Goal: Information Seeking & Learning: Find specific fact

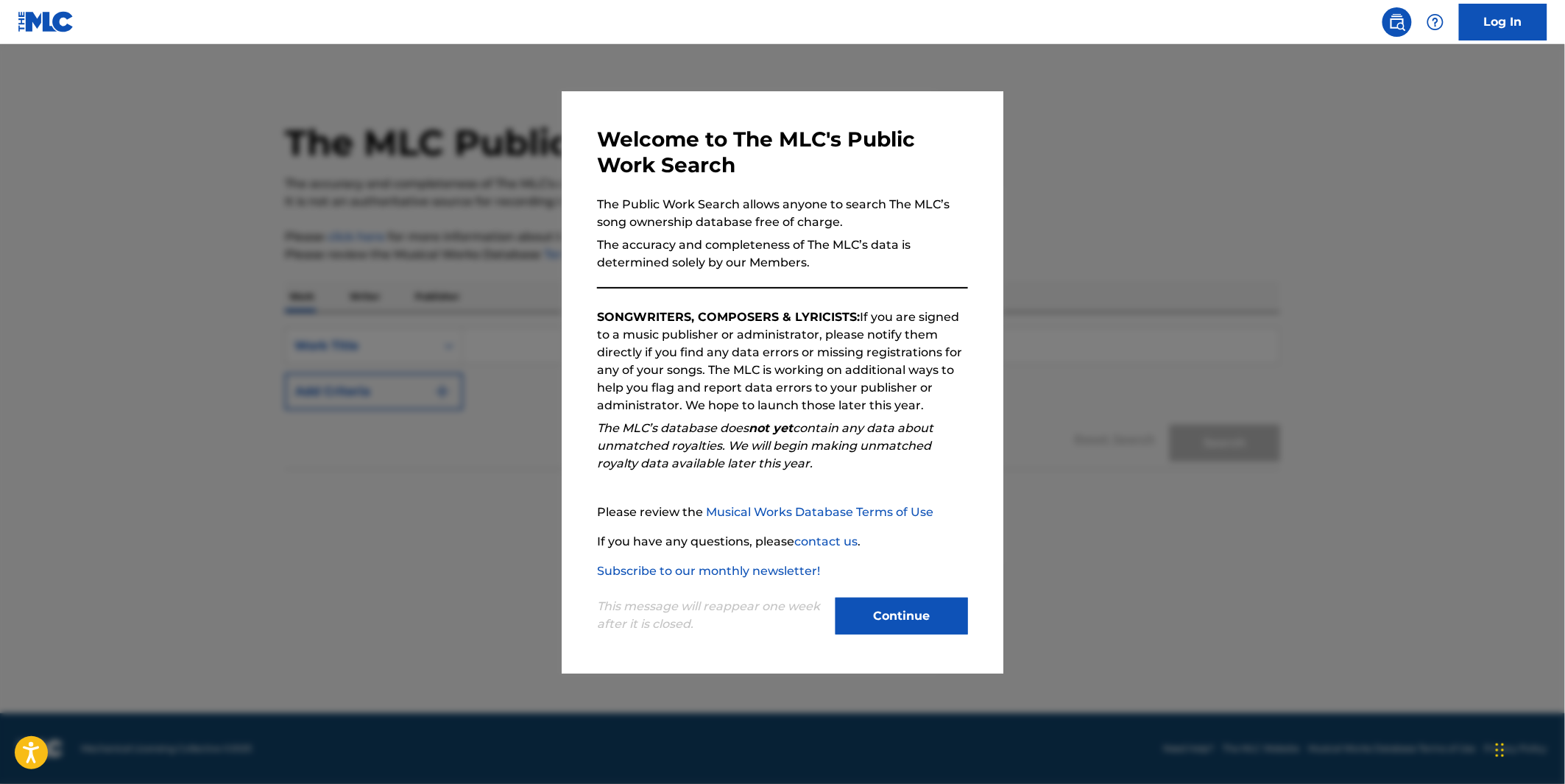
click at [943, 613] on button "Continue" at bounding box center [902, 616] width 132 height 37
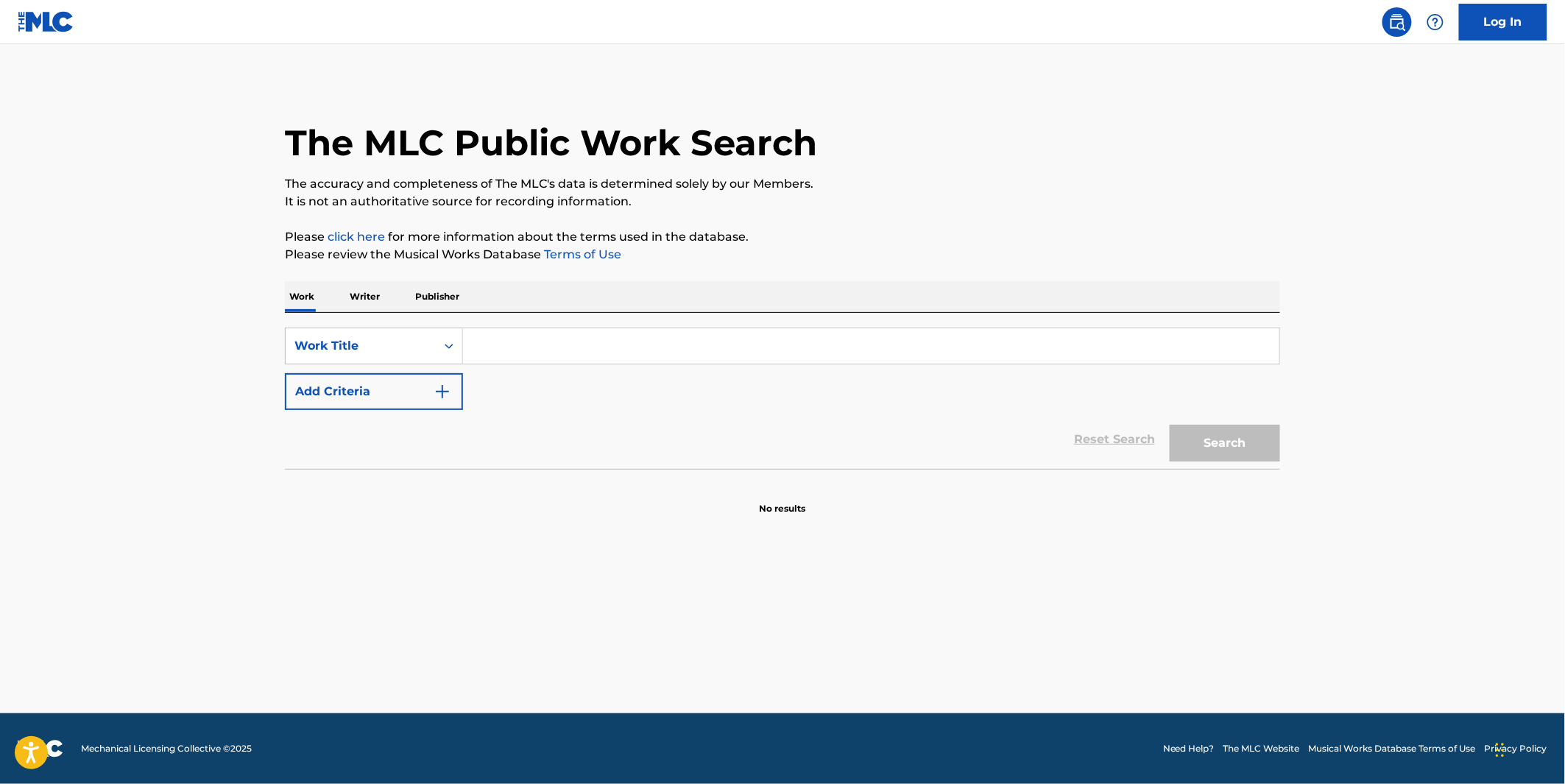
click at [595, 337] on input "Search Form" at bounding box center [872, 346] width 817 height 35
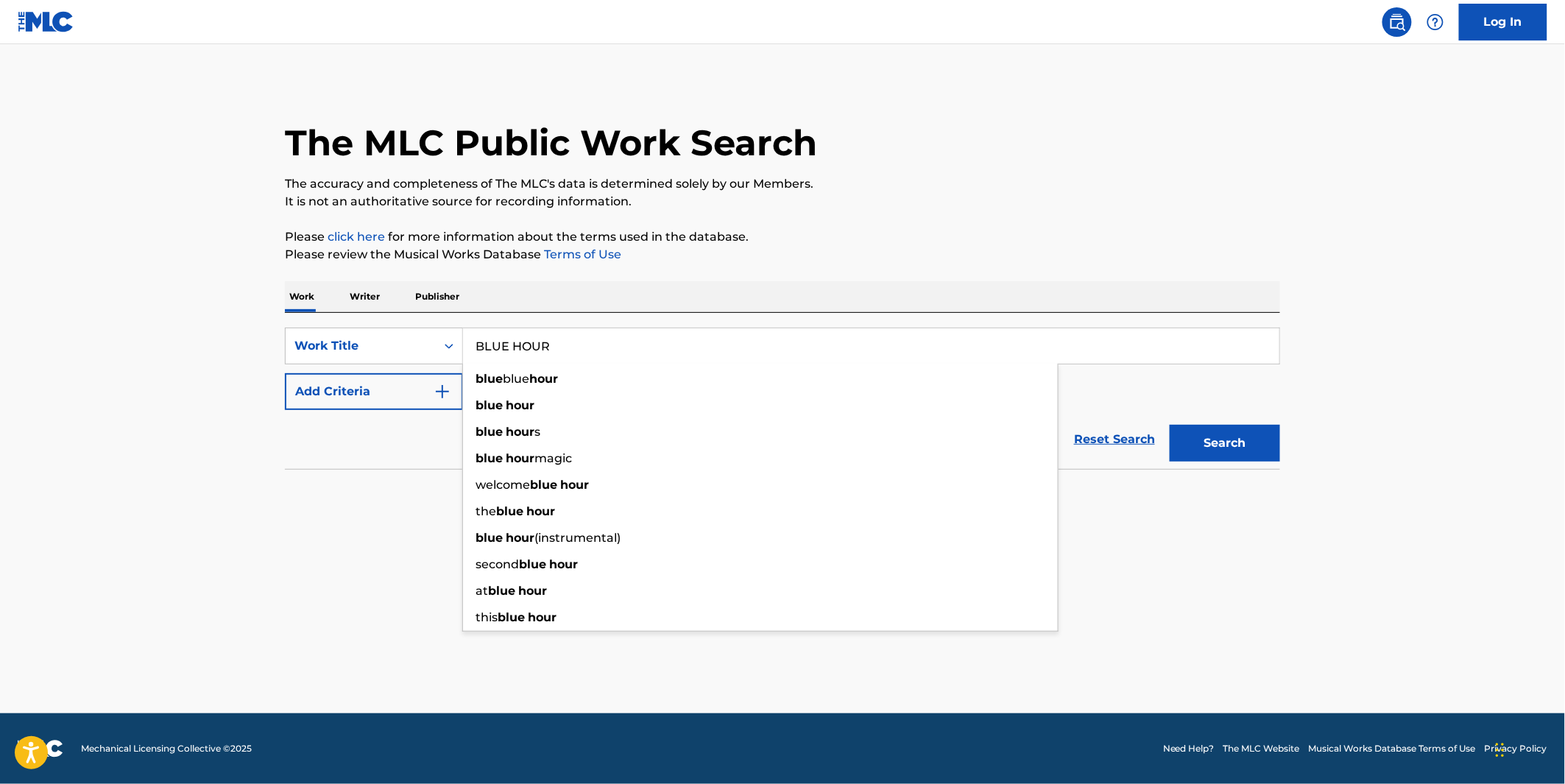
type input "BLUE HOUR"
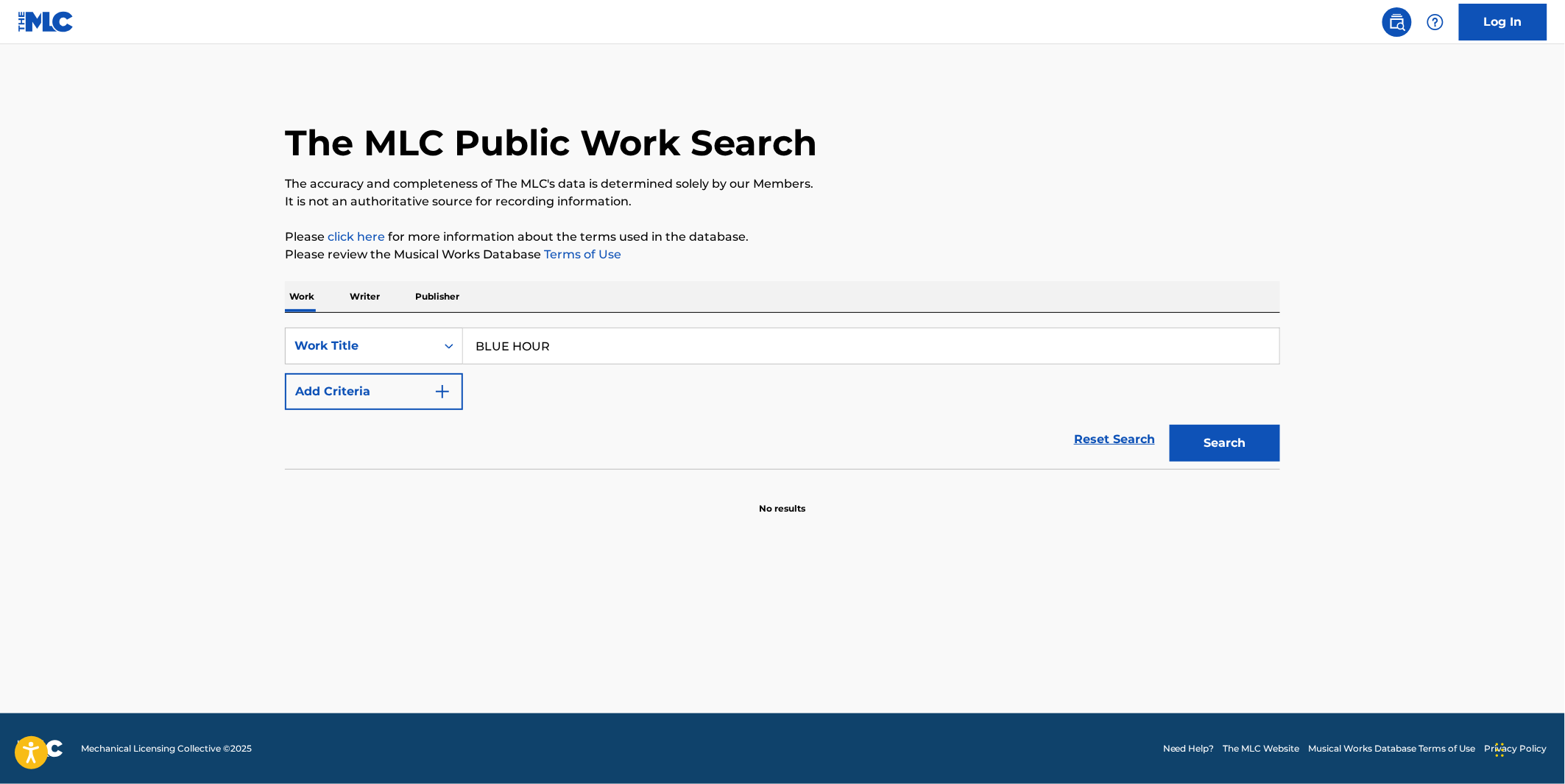
click at [319, 373] on button "Add Criteria" at bounding box center [374, 392] width 178 height 37
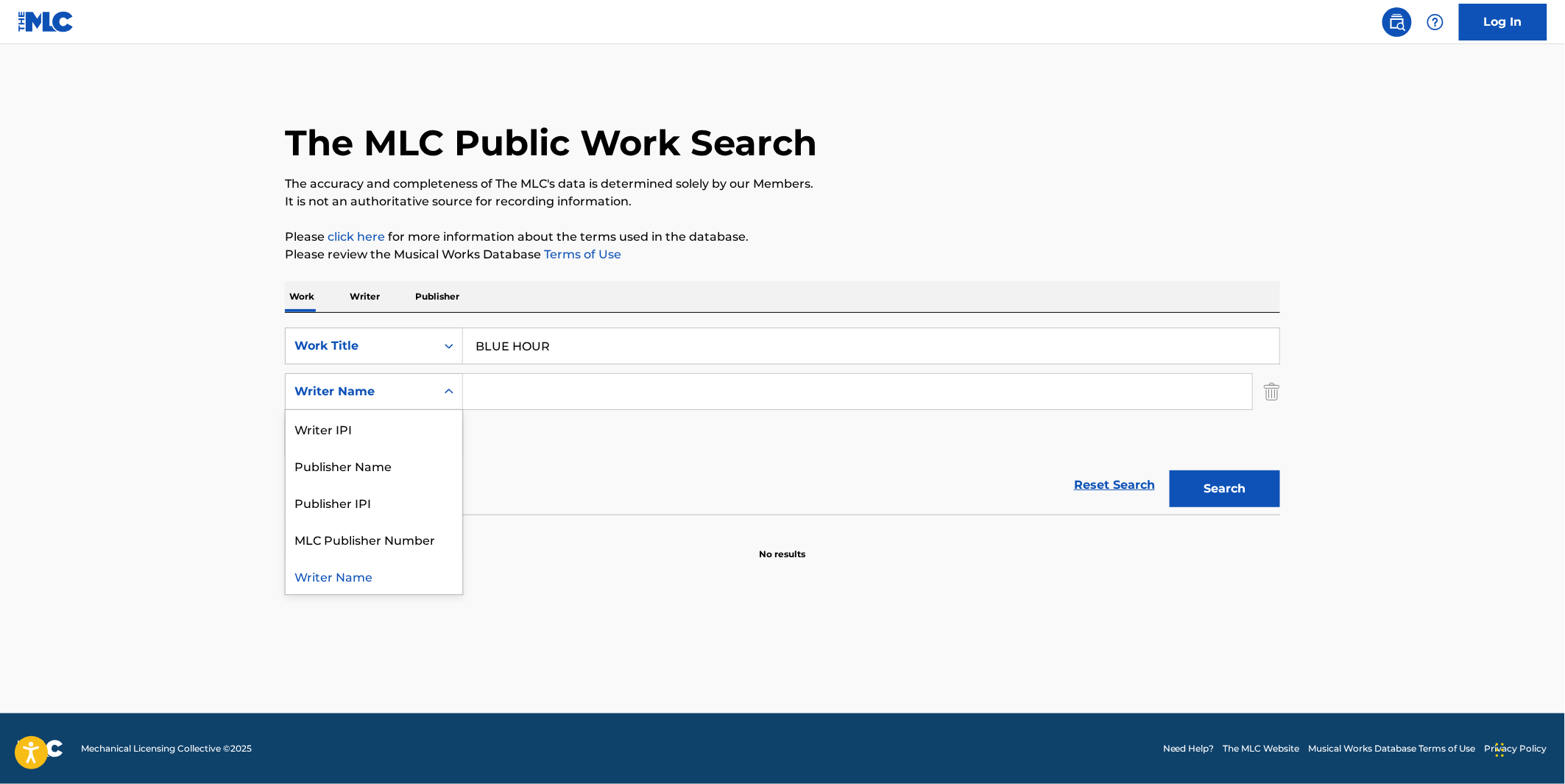
drag, startPoint x: 320, startPoint y: 378, endPoint x: 341, endPoint y: 393, distance: 25.8
click at [326, 383] on div "Writer Name" at bounding box center [360, 392] width 150 height 28
click at [466, 392] on input "Search Form" at bounding box center [858, 392] width 789 height 35
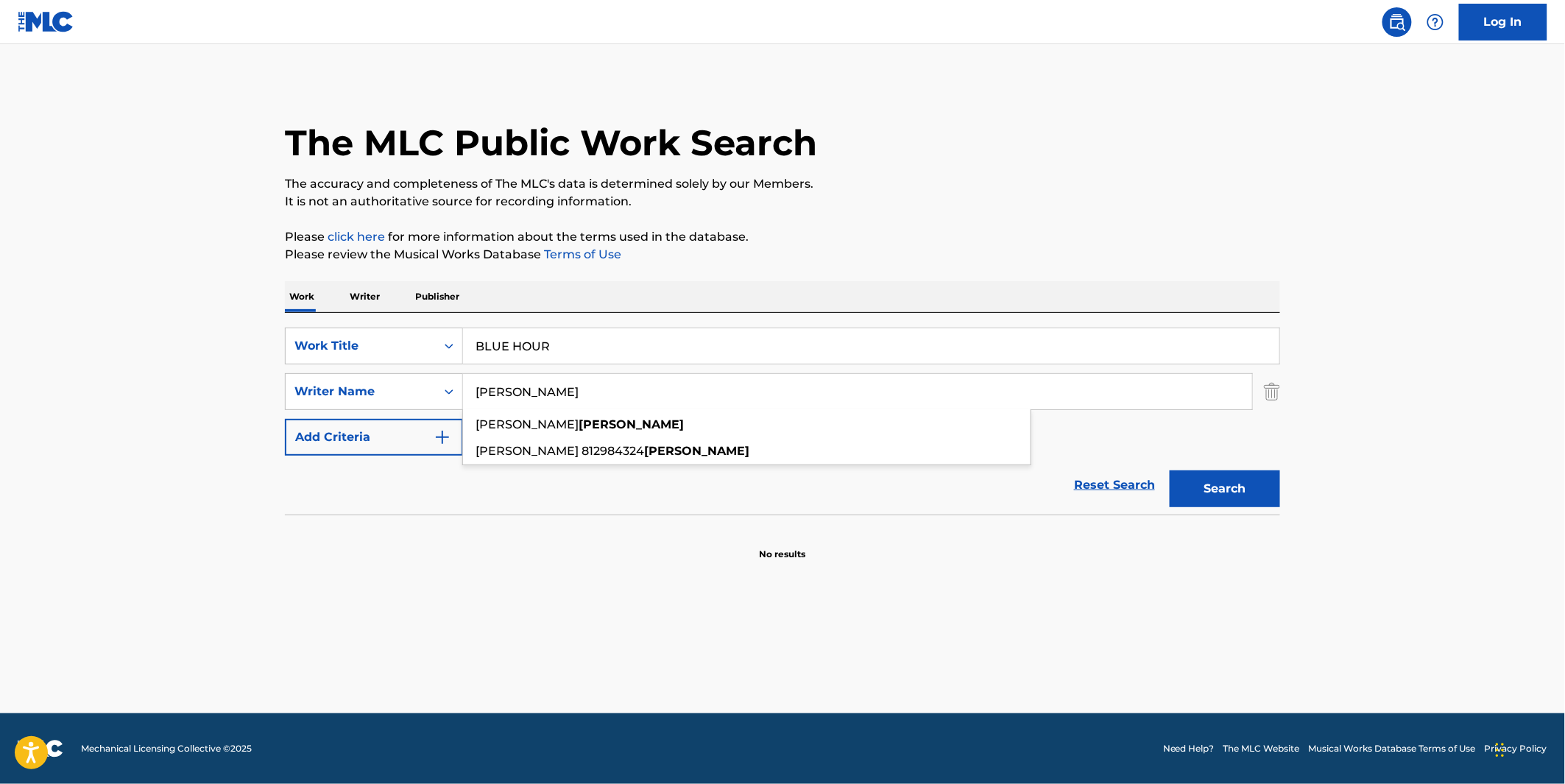
type input "WAUER"
click at [1170, 471] on button "Search" at bounding box center [1225, 489] width 110 height 37
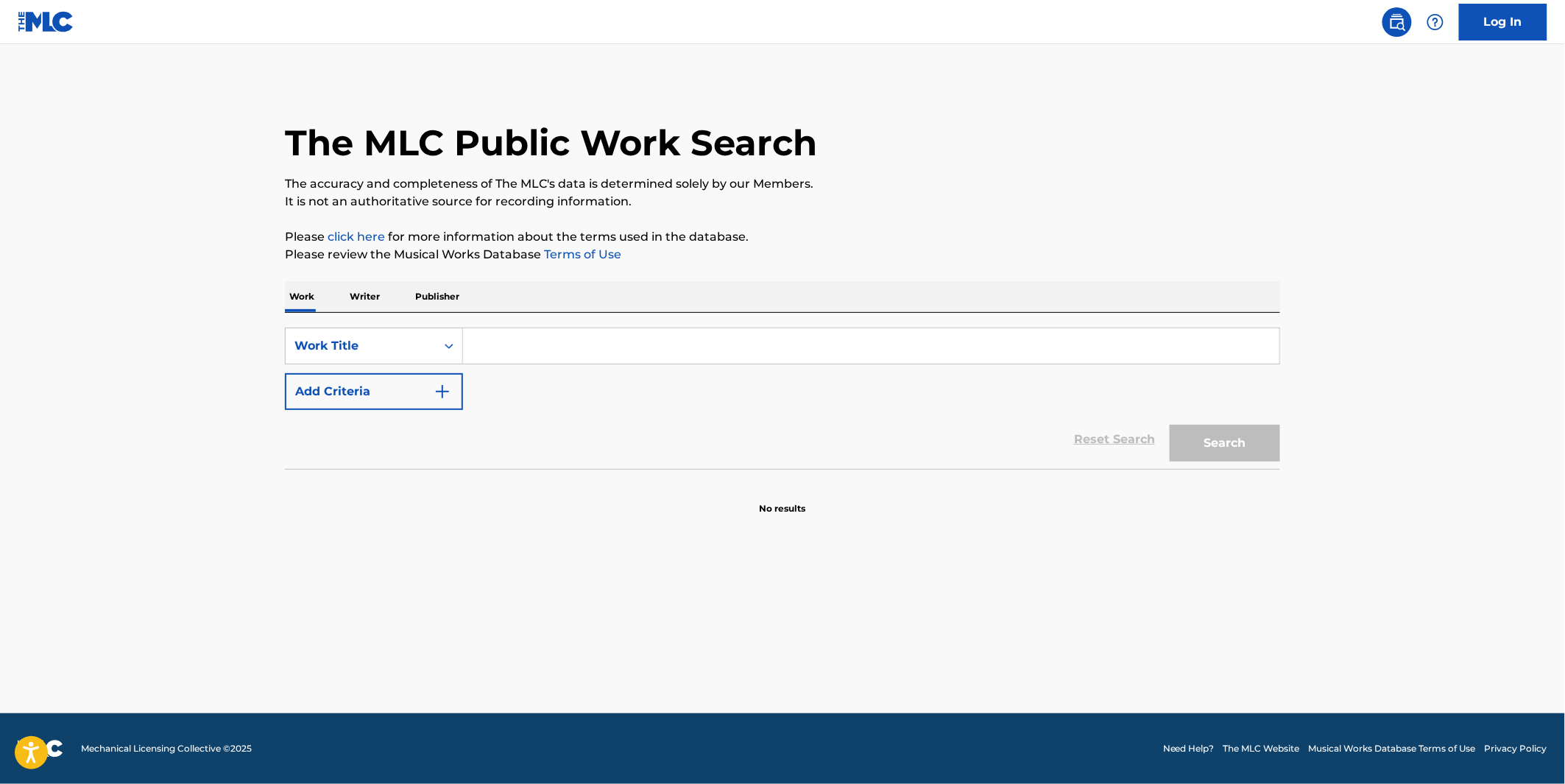
click at [607, 348] on input "Search Form" at bounding box center [872, 346] width 817 height 35
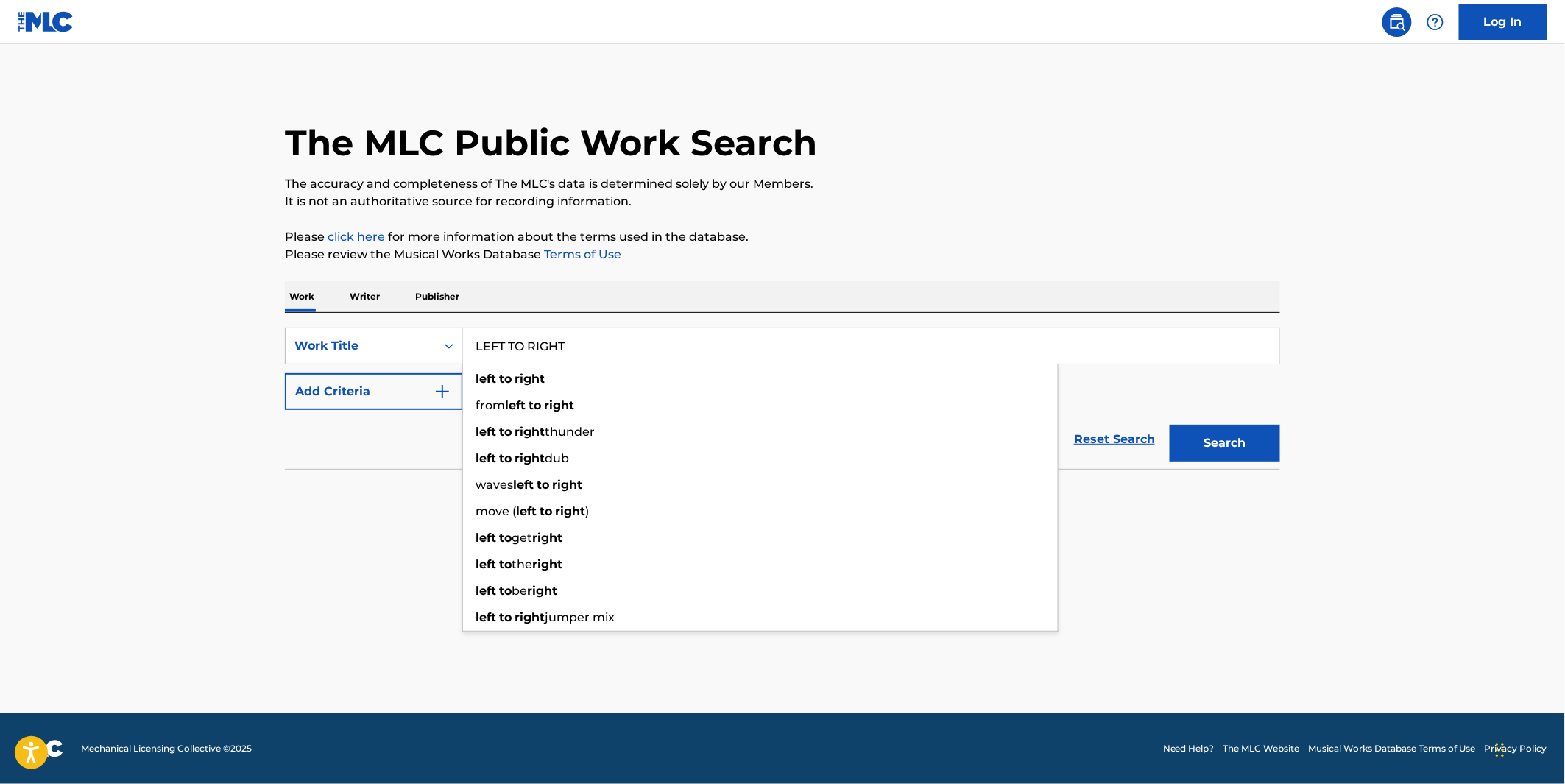
type input "LEFT TO RIGHT"
click at [310, 385] on button "Add Criteria" at bounding box center [374, 392] width 178 height 37
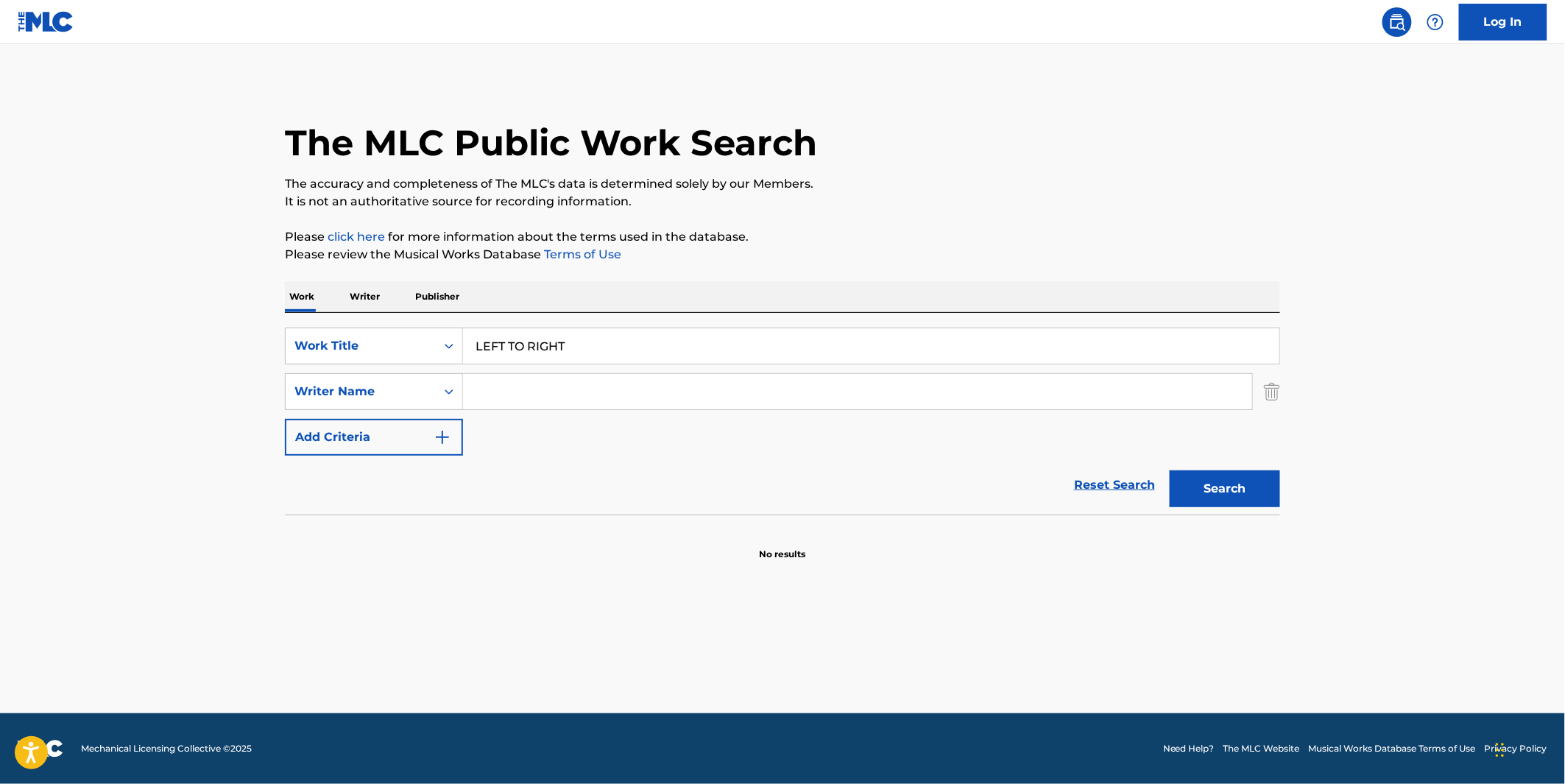
click at [549, 384] on input "Search Form" at bounding box center [858, 392] width 789 height 35
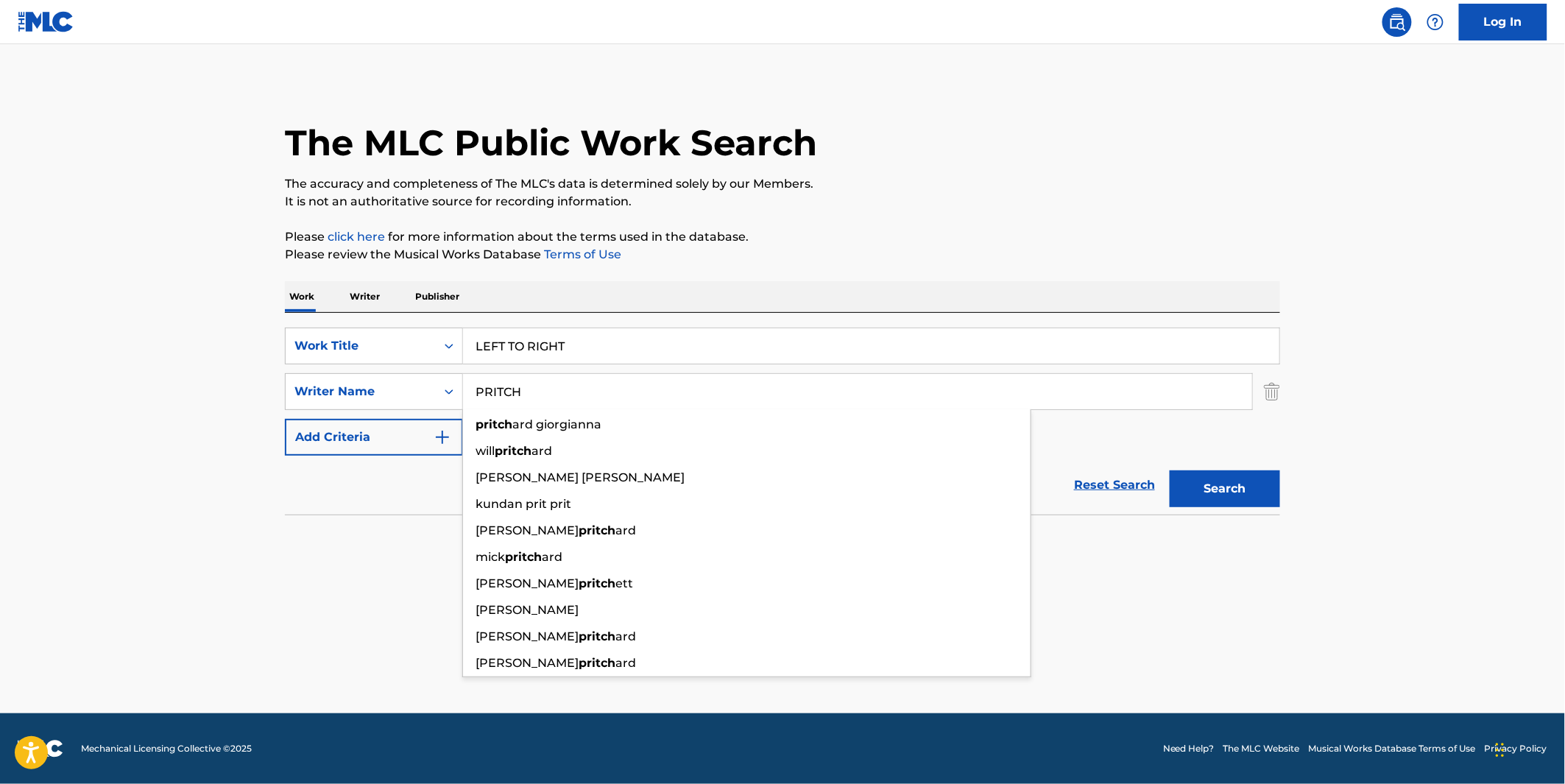
type input "PRITCH"
click at [1170, 471] on button "Search" at bounding box center [1225, 489] width 110 height 37
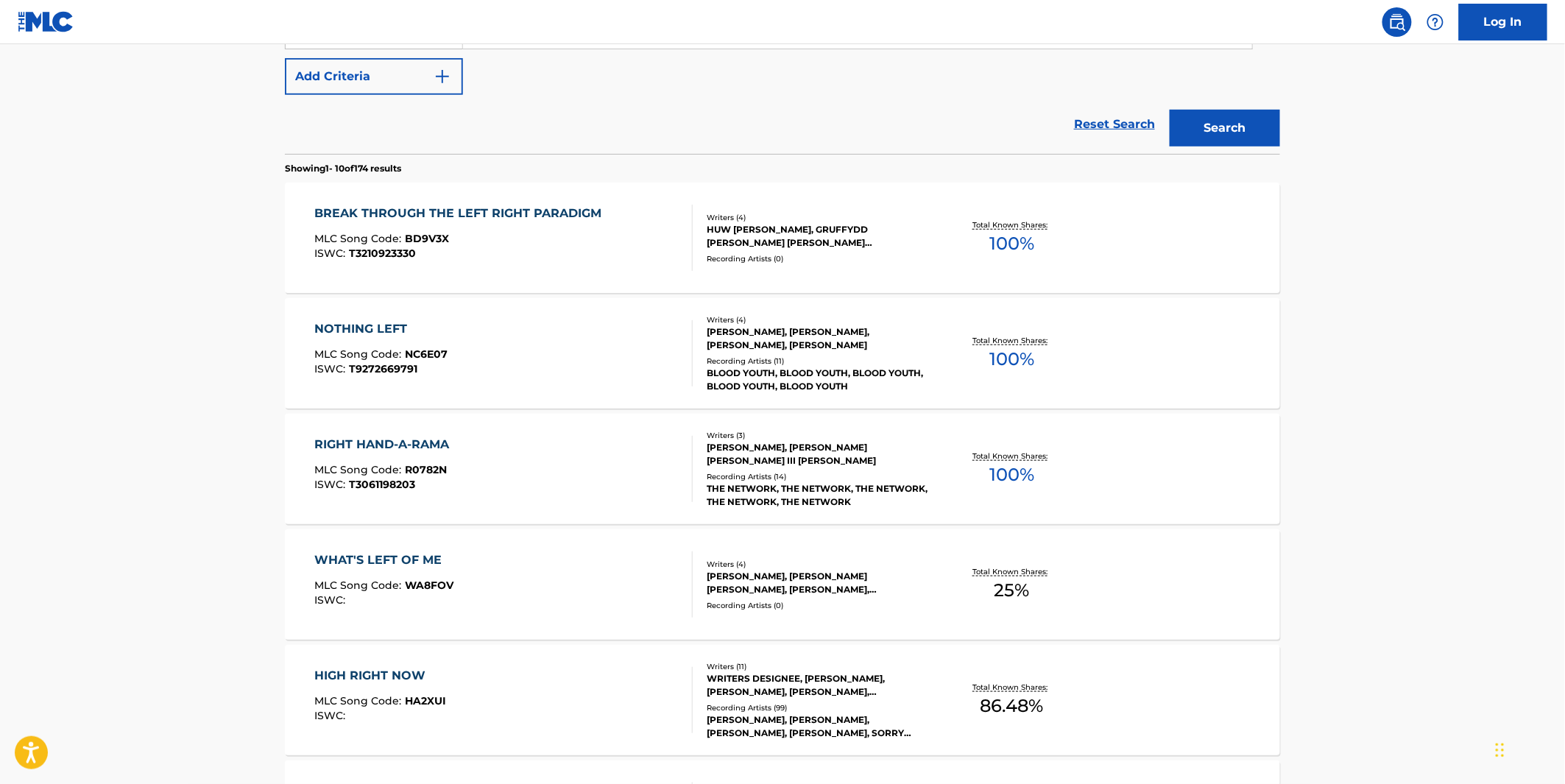
scroll to position [490, 0]
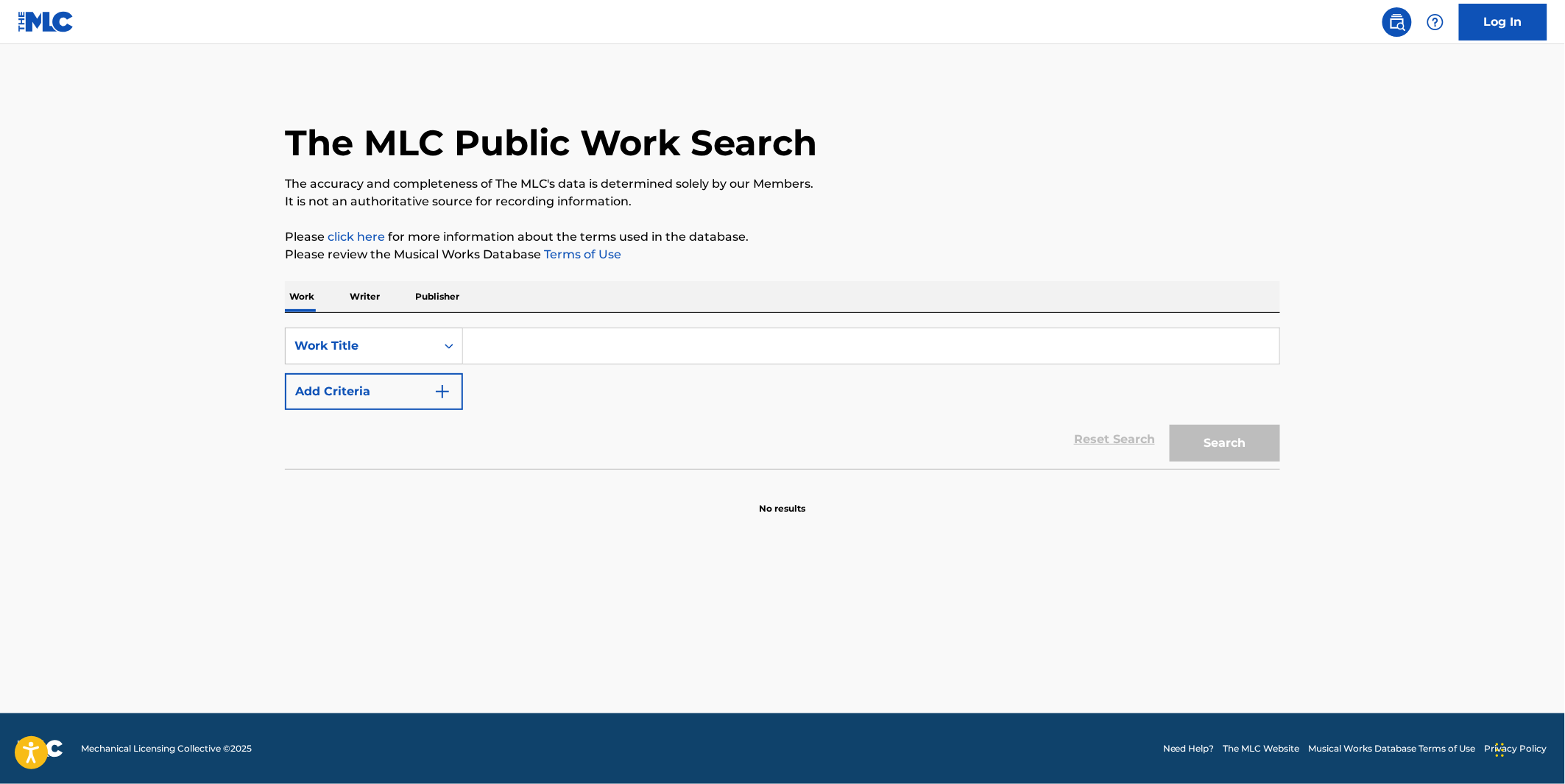
click at [556, 337] on input "Search Form" at bounding box center [872, 346] width 817 height 35
paste input "lormanol"
type input "lormanol"
click at [1170, 425] on button "Search" at bounding box center [1225, 443] width 110 height 37
click at [504, 358] on input "Search Form" at bounding box center [872, 346] width 817 height 35
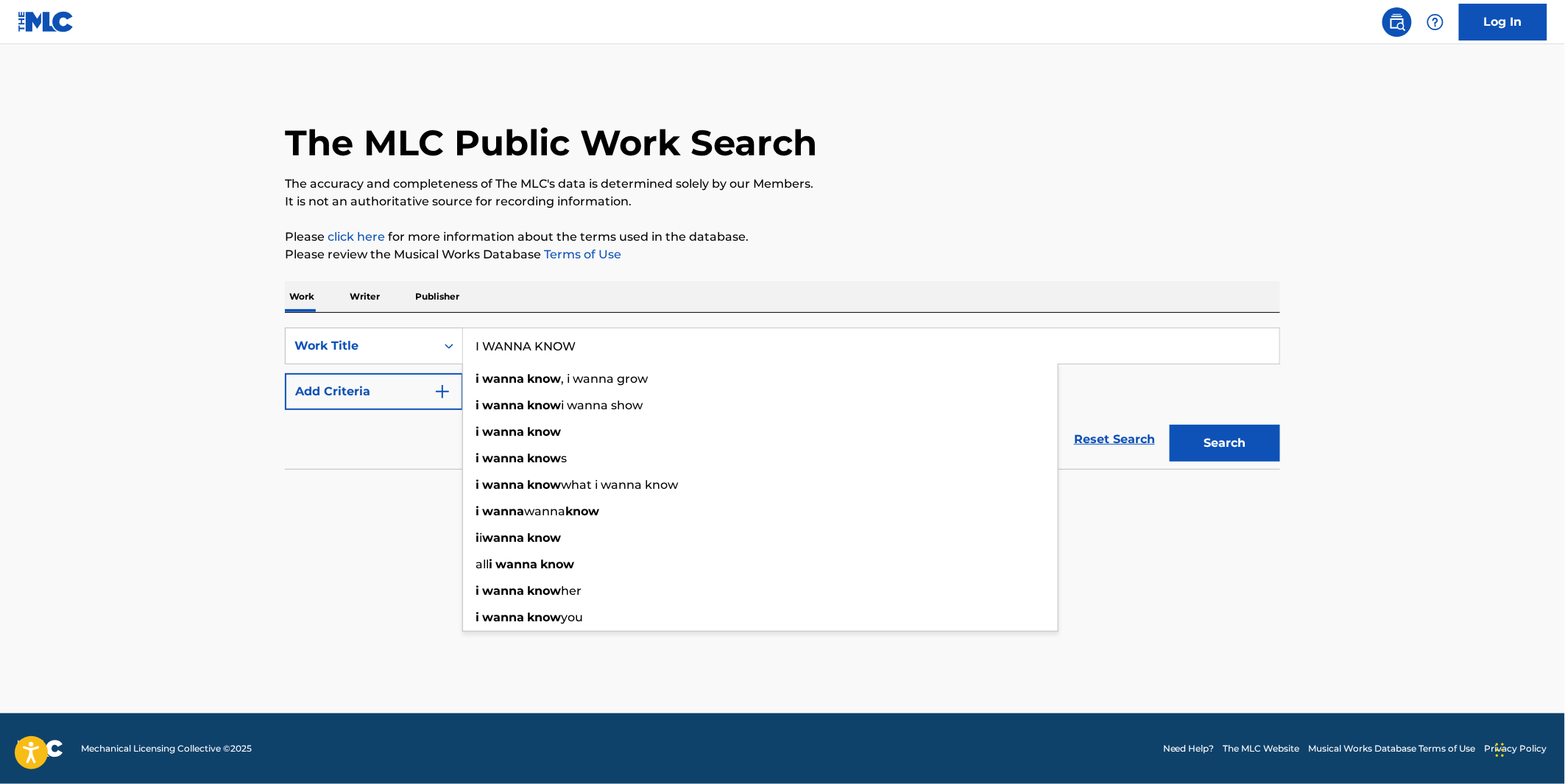
type input "I WANNA KNOW"
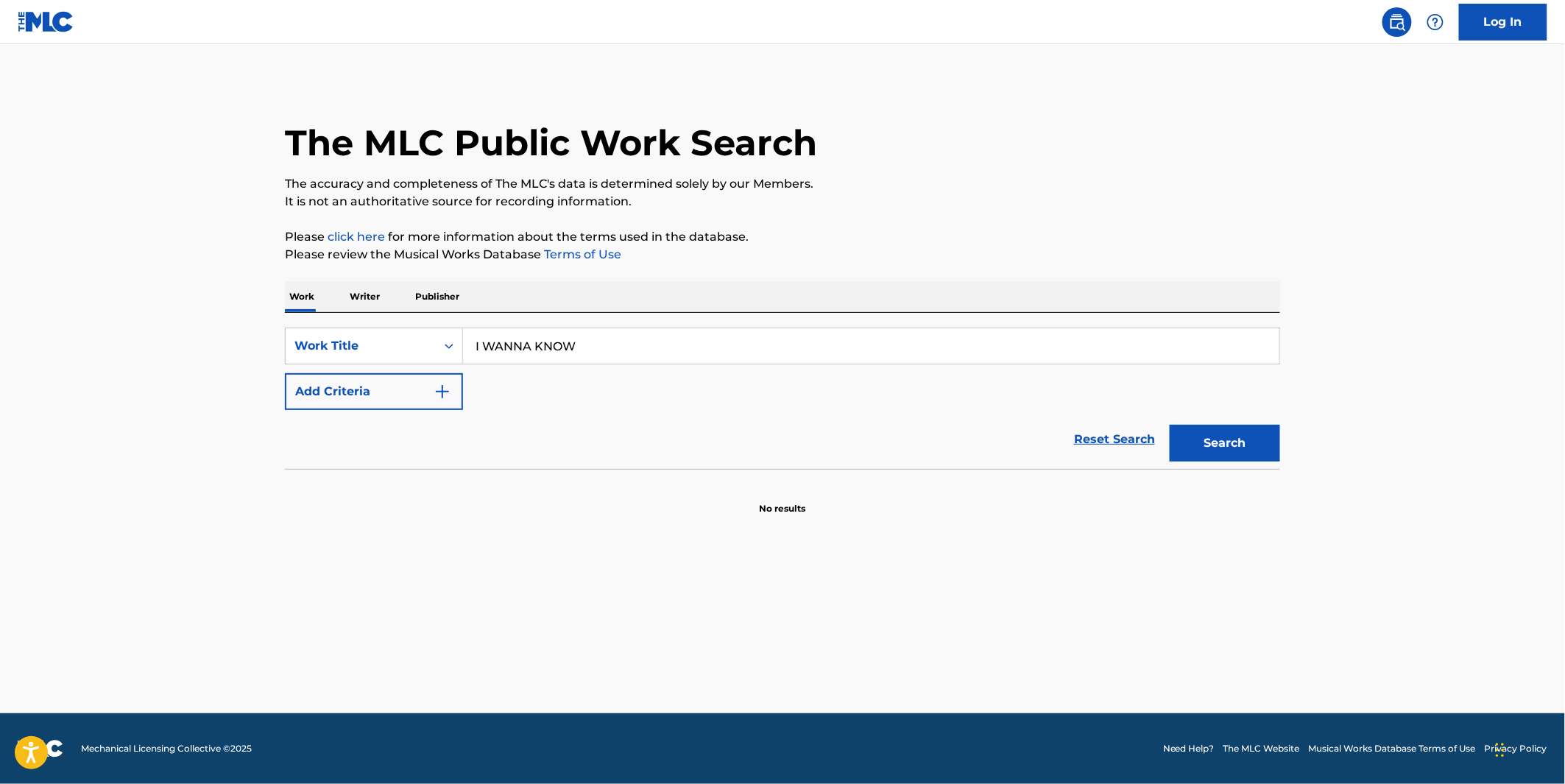
click at [398, 388] on button "Add Criteria" at bounding box center [374, 392] width 178 height 37
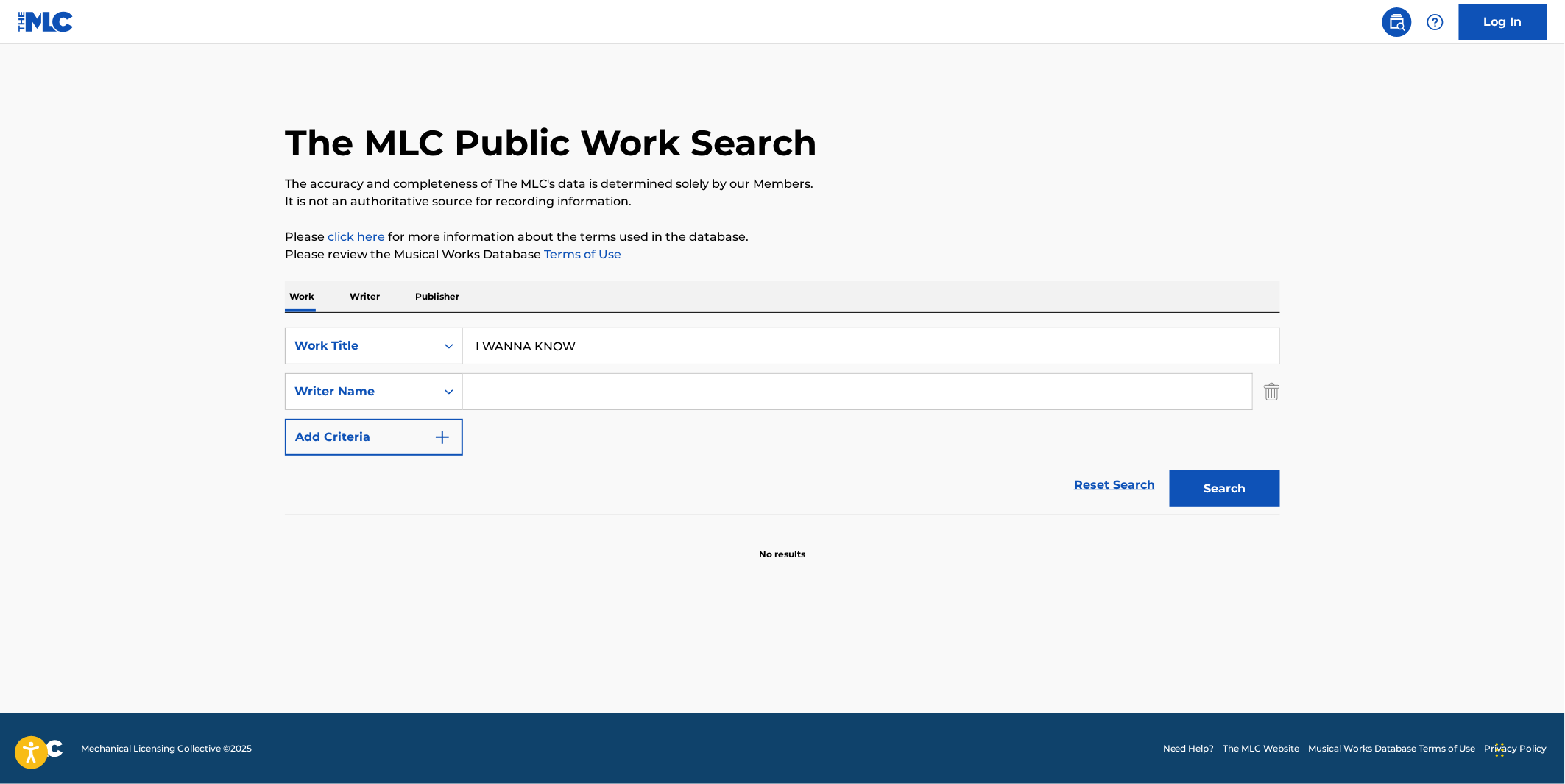
click at [492, 393] on input "Search Form" at bounding box center [858, 392] width 789 height 35
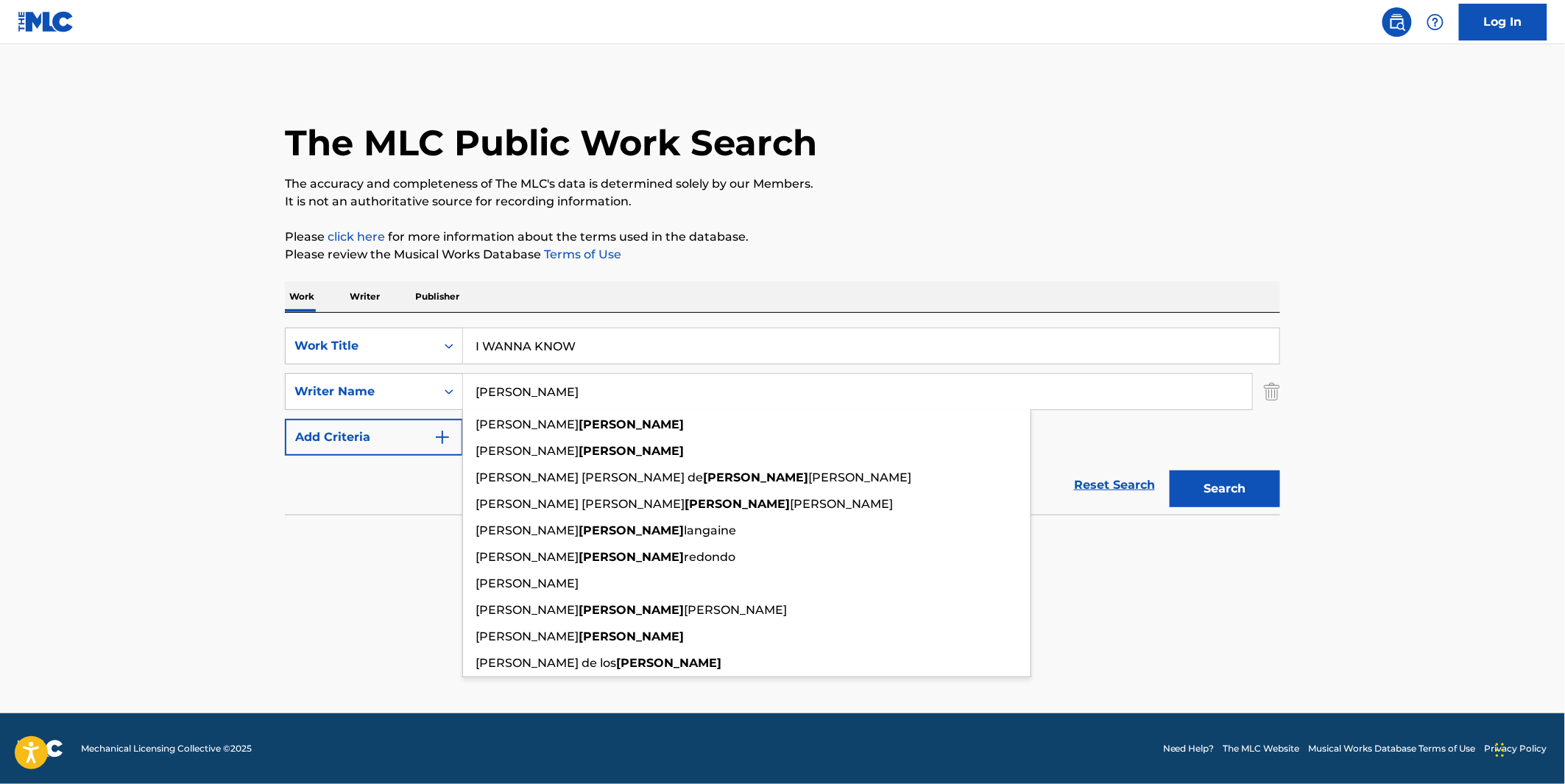
type input "REYES"
click at [1170, 471] on button "Search" at bounding box center [1225, 489] width 110 height 37
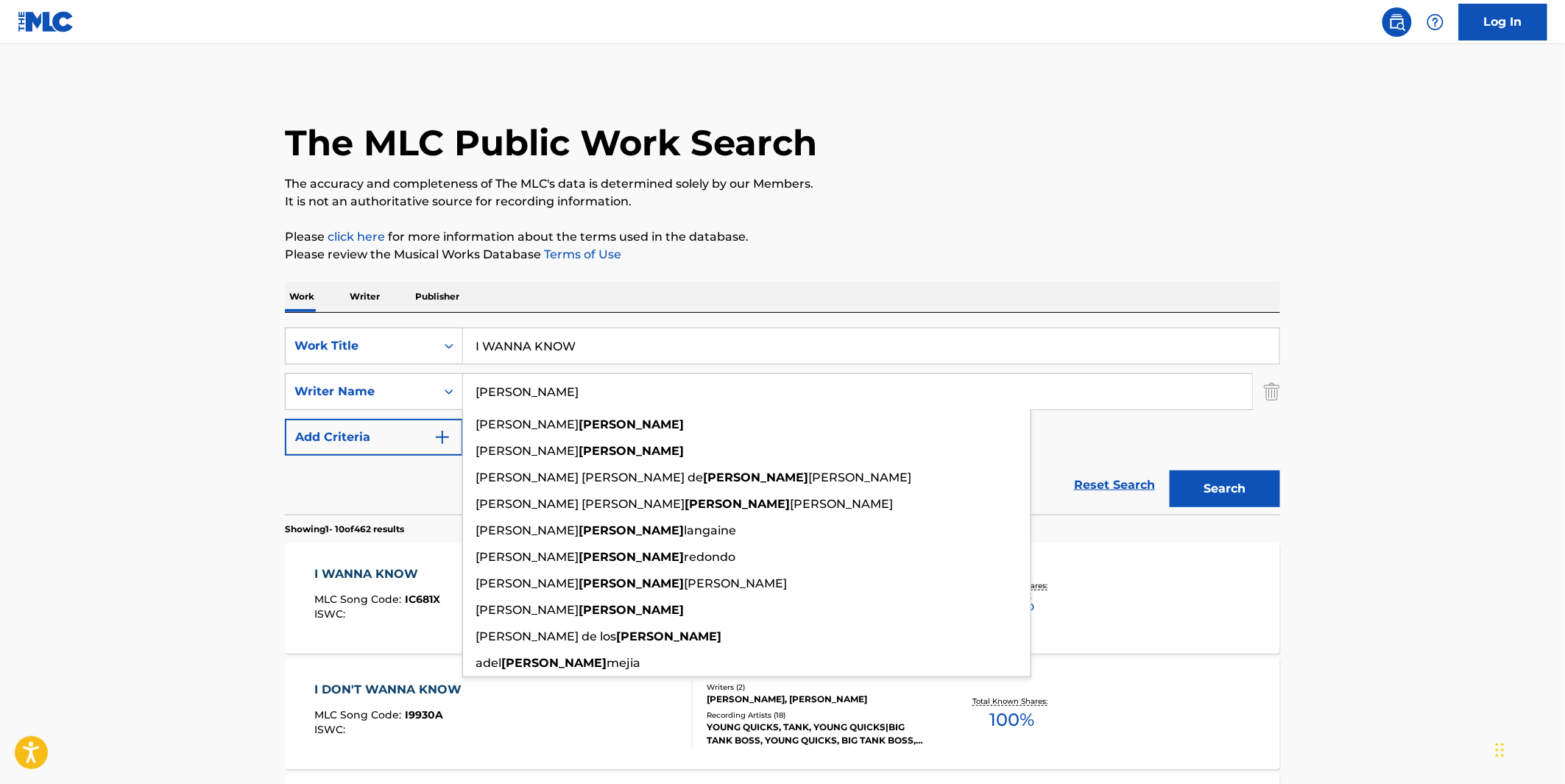
click at [1019, 179] on p "The accuracy and completeness of The MLC's data is determined solely by our Mem…" at bounding box center [782, 184] width 995 height 17
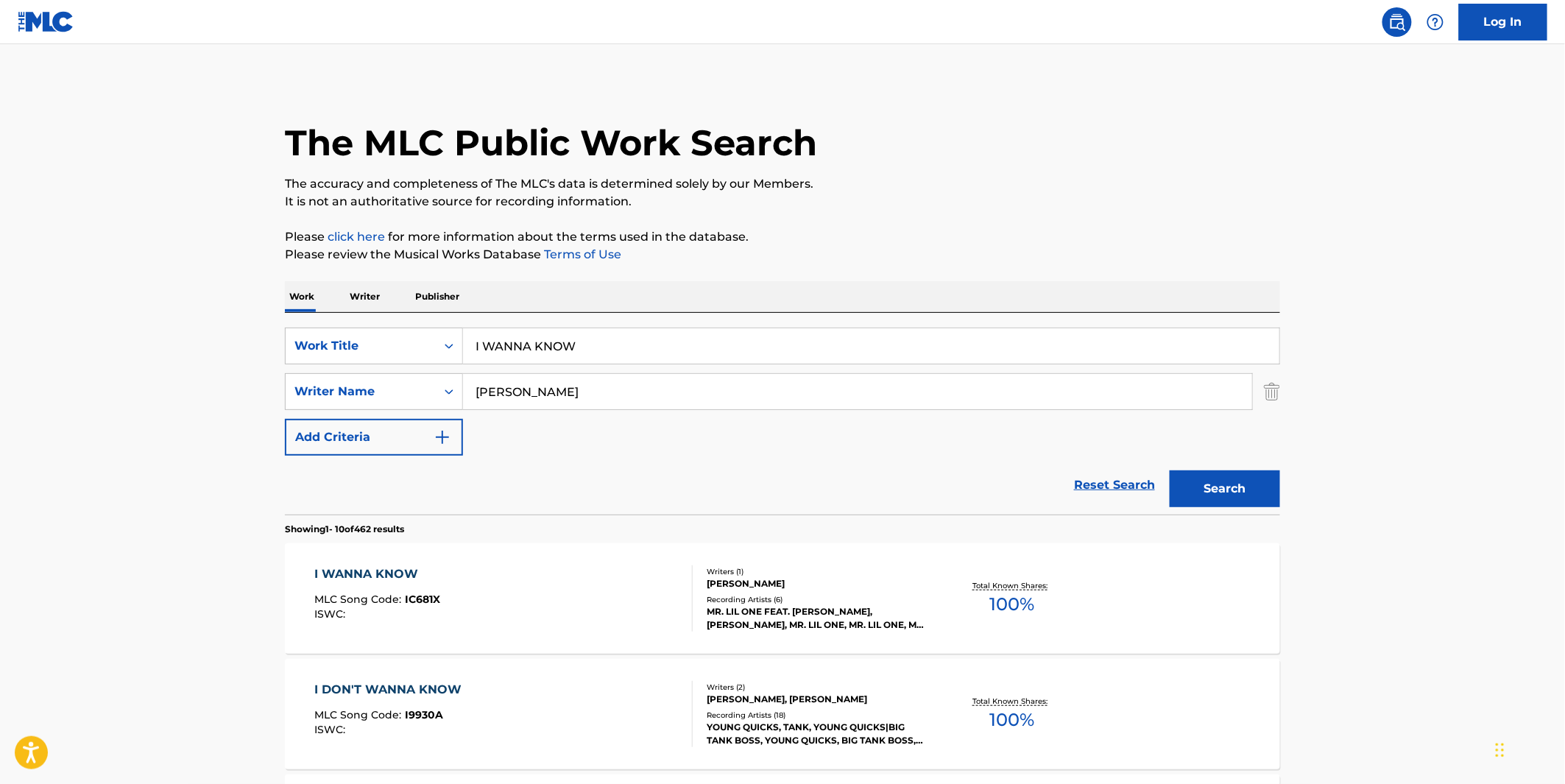
click at [1194, 478] on button "Search" at bounding box center [1225, 489] width 110 height 37
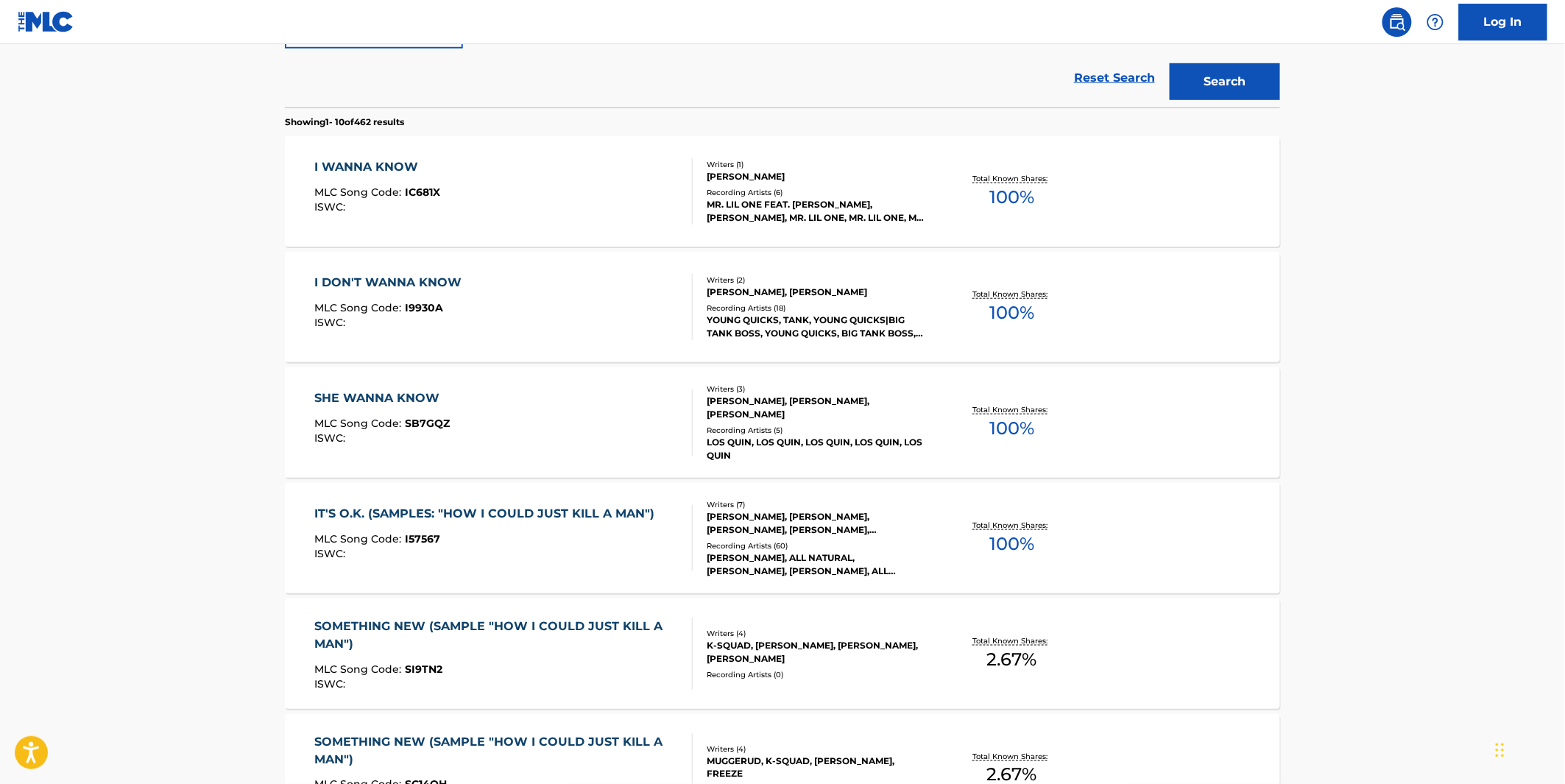
scroll to position [408, 0]
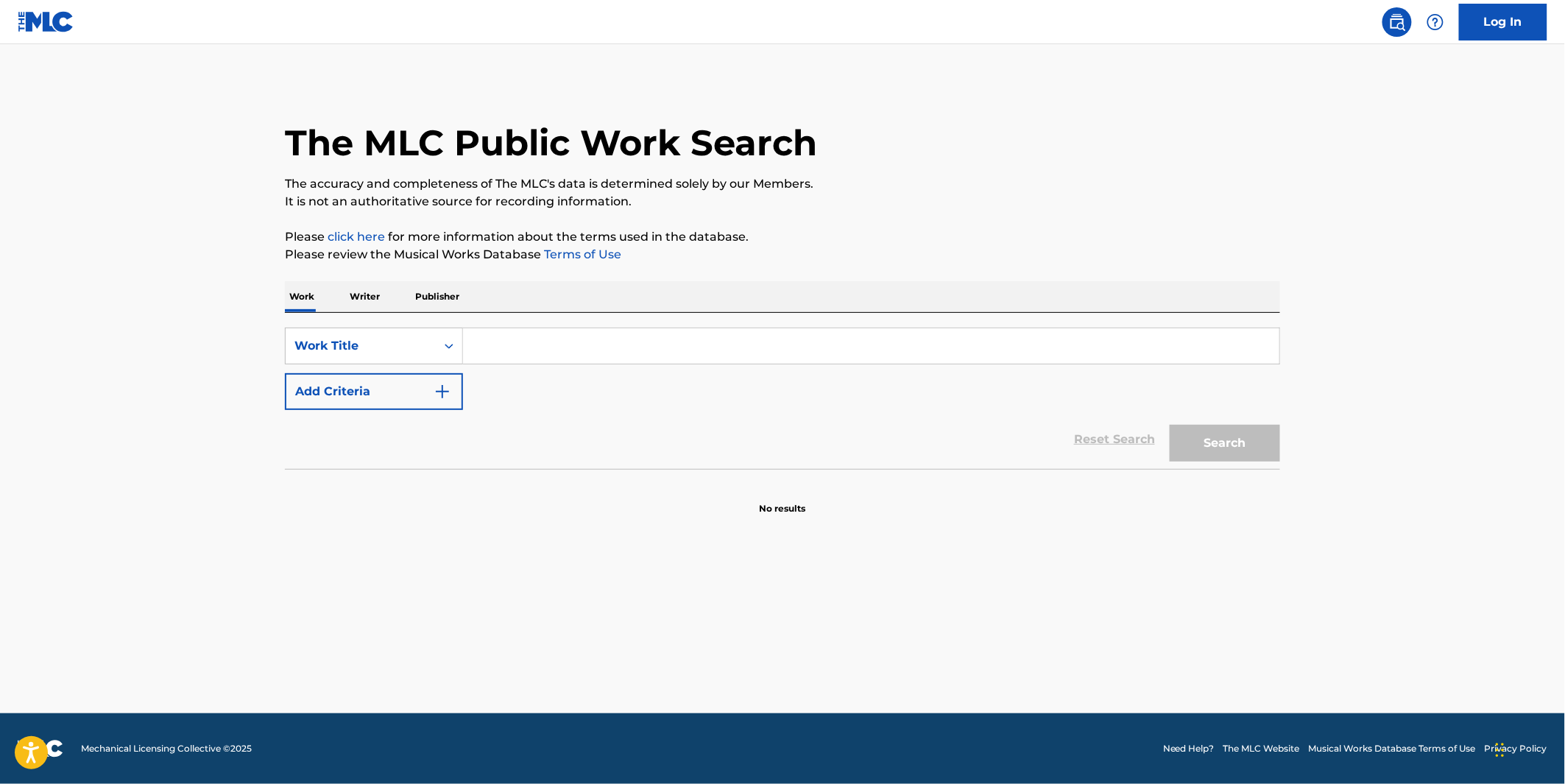
click at [630, 346] on input "Search Form" at bounding box center [872, 346] width 817 height 35
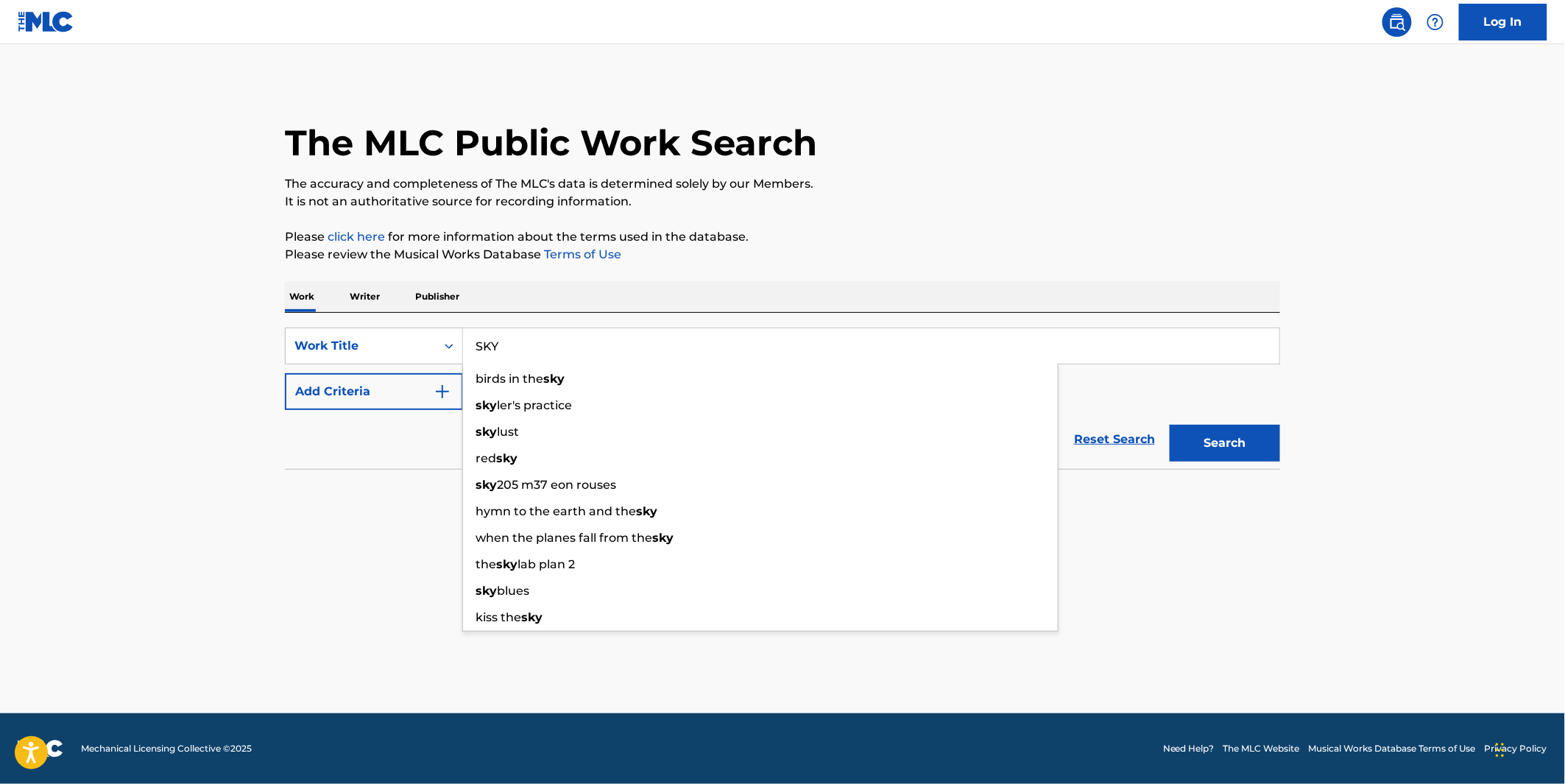
type input "SKY"
click at [394, 394] on button "Add Criteria" at bounding box center [374, 392] width 178 height 37
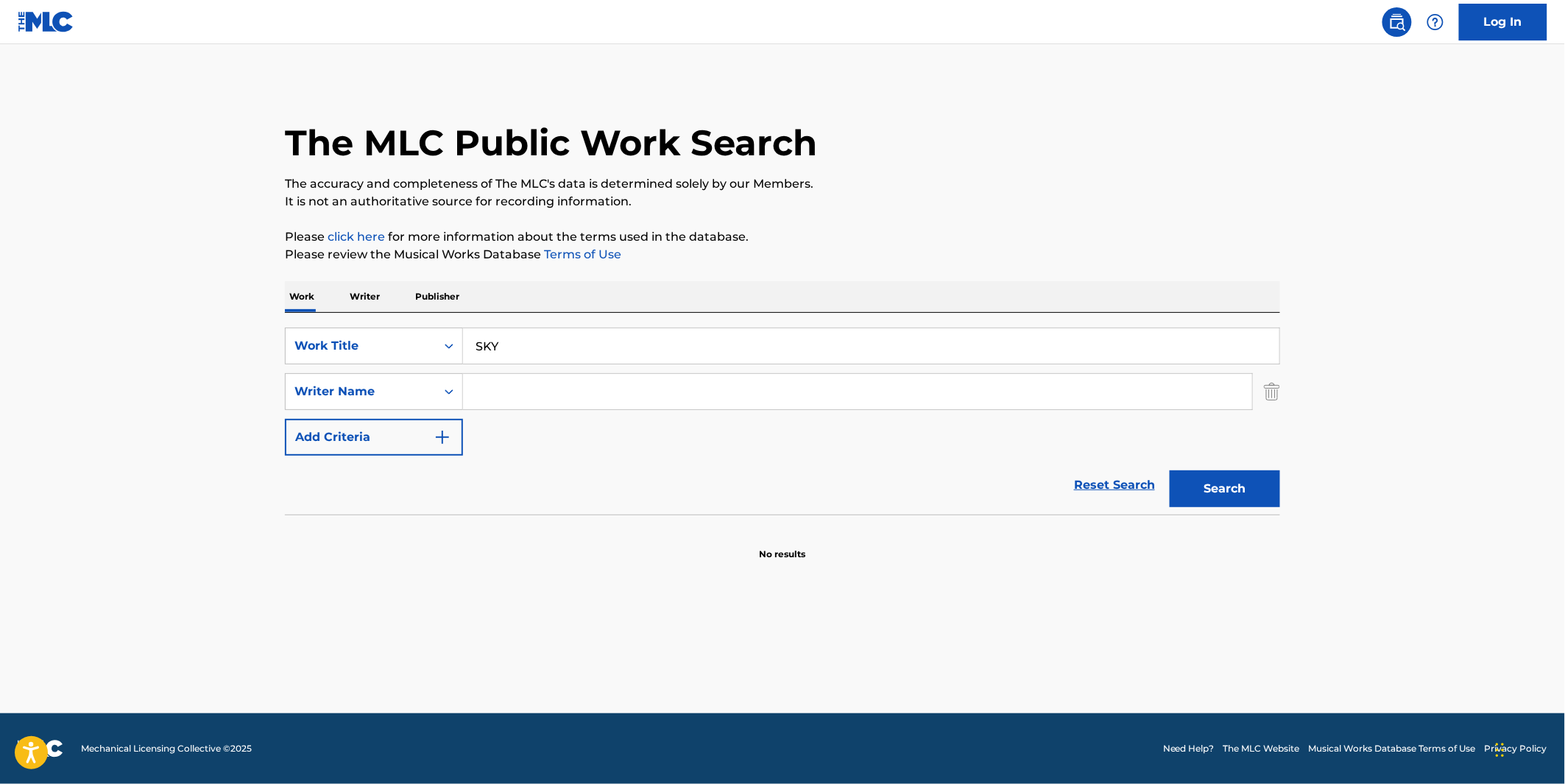
click at [563, 384] on input "Search Form" at bounding box center [858, 392] width 789 height 35
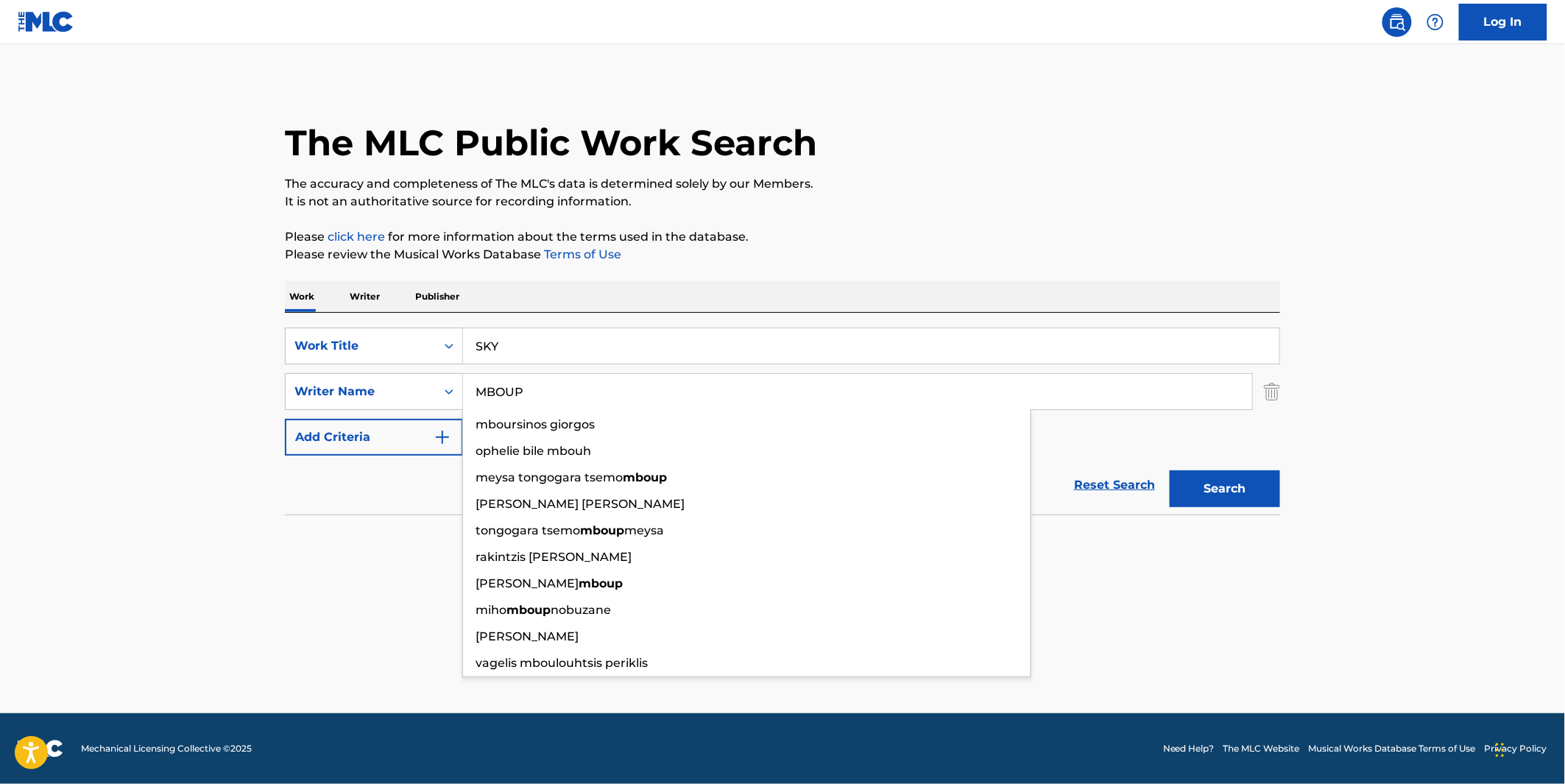
type input "MBOUP"
click at [1170, 471] on button "Search" at bounding box center [1225, 489] width 110 height 37
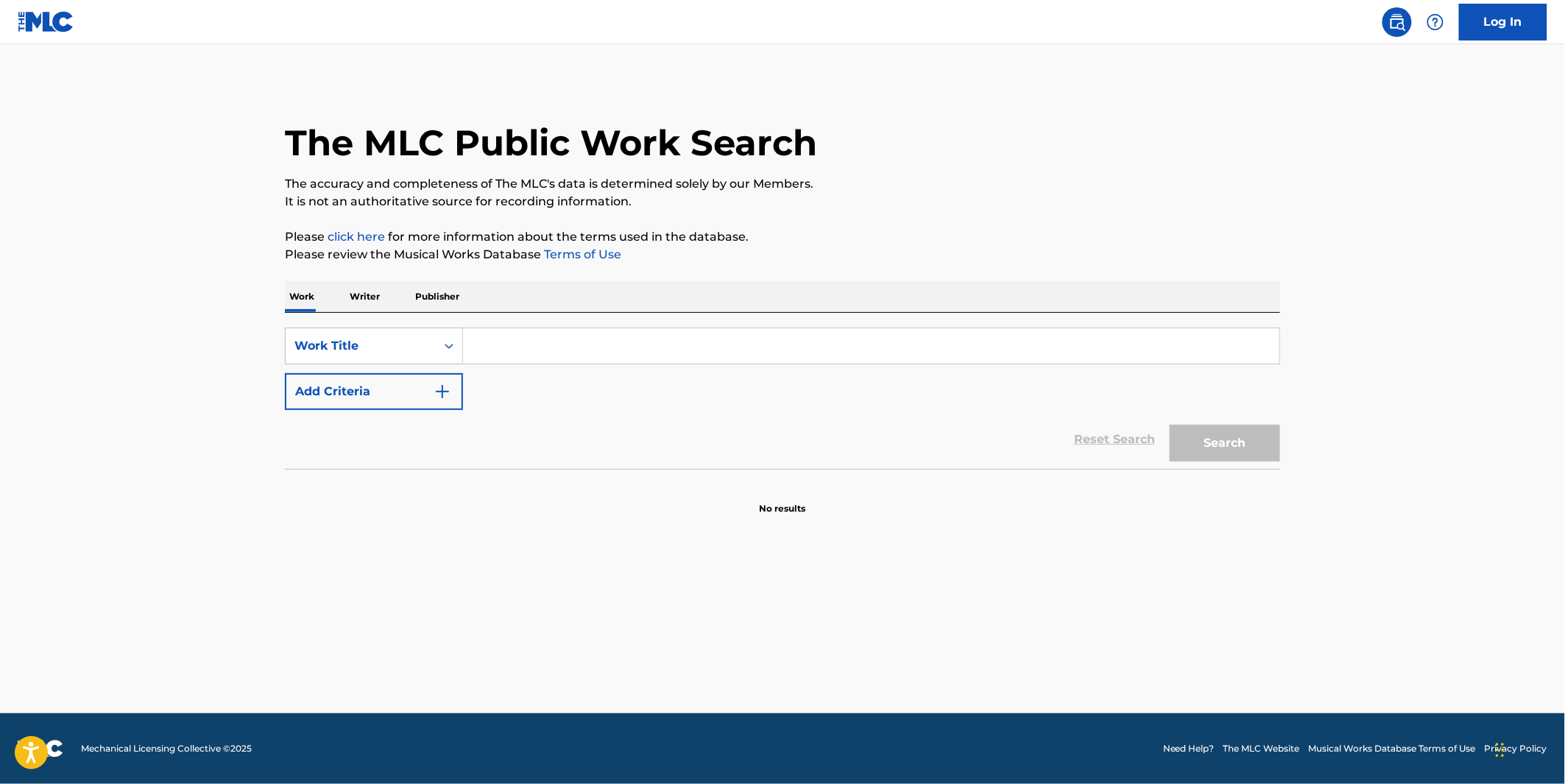
click at [504, 339] on input "Search Form" at bounding box center [872, 346] width 817 height 35
paste input "Darkness Took Over"
type input "Darkness Took Over"
click at [1170, 425] on button "Search" at bounding box center [1225, 443] width 110 height 37
drag, startPoint x: 555, startPoint y: 378, endPoint x: 574, endPoint y: 347, distance: 36.4
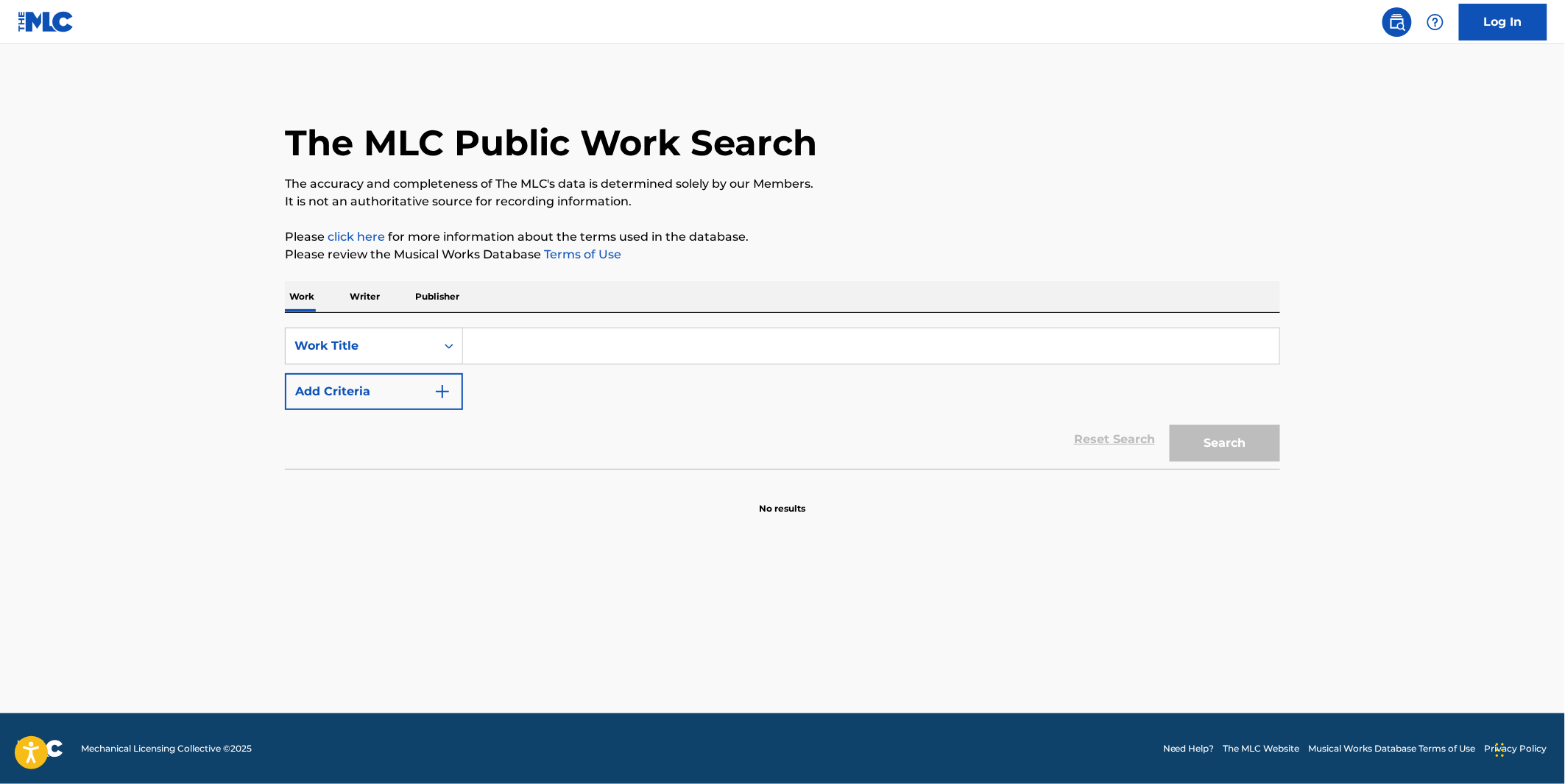
click at [556, 371] on div "SearchWithCriteriae0c6b468-751c-49bb-93c9-e6dd7078010d Work Title Add Criteria" at bounding box center [782, 369] width 995 height 83
click at [574, 347] on input "Search Form" at bounding box center [872, 346] width 817 height 35
paste input "Loves Pain"
type input "Loves Pain"
click at [1170, 425] on button "Search" at bounding box center [1225, 443] width 110 height 37
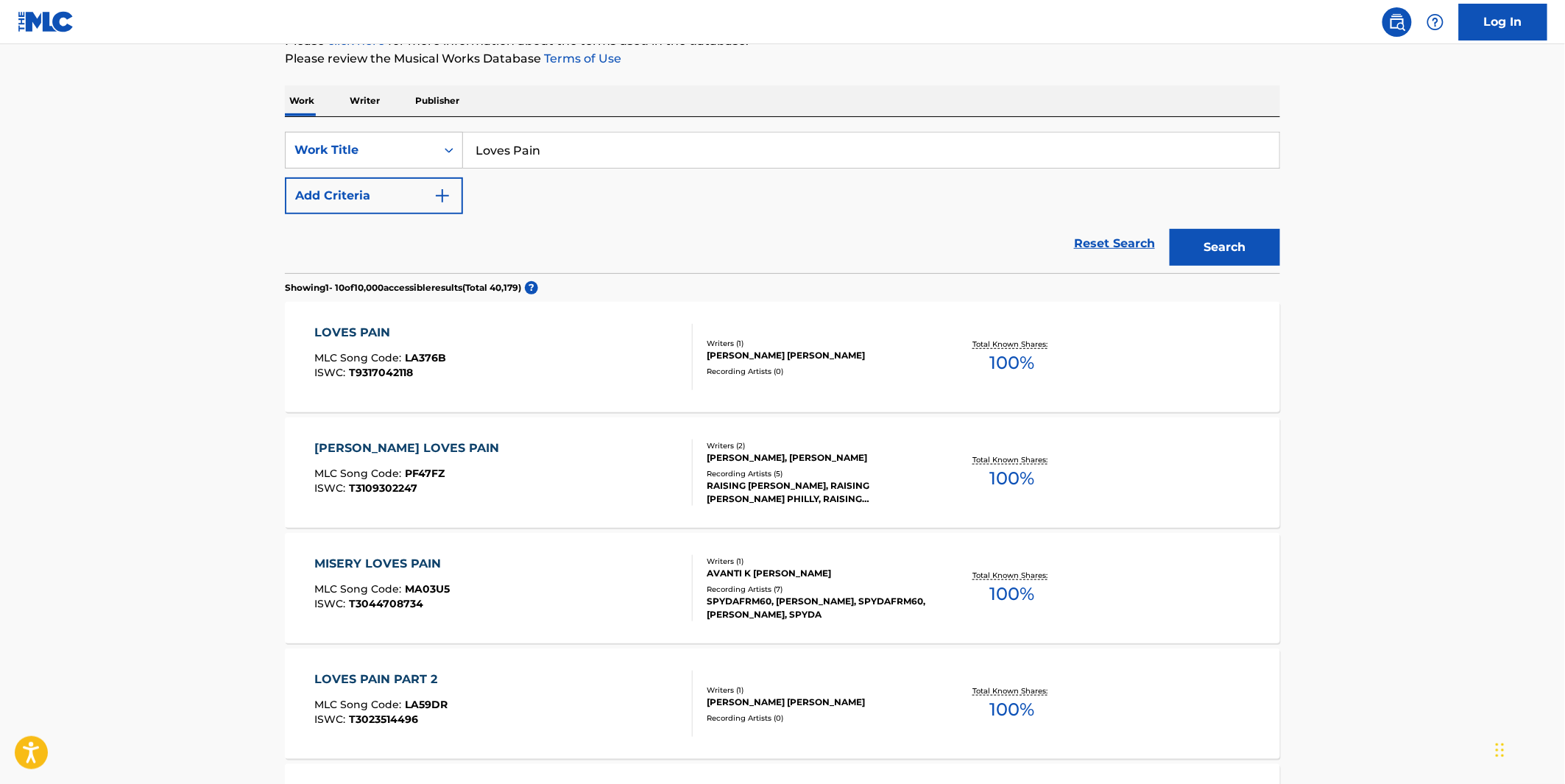
scroll to position [164, 0]
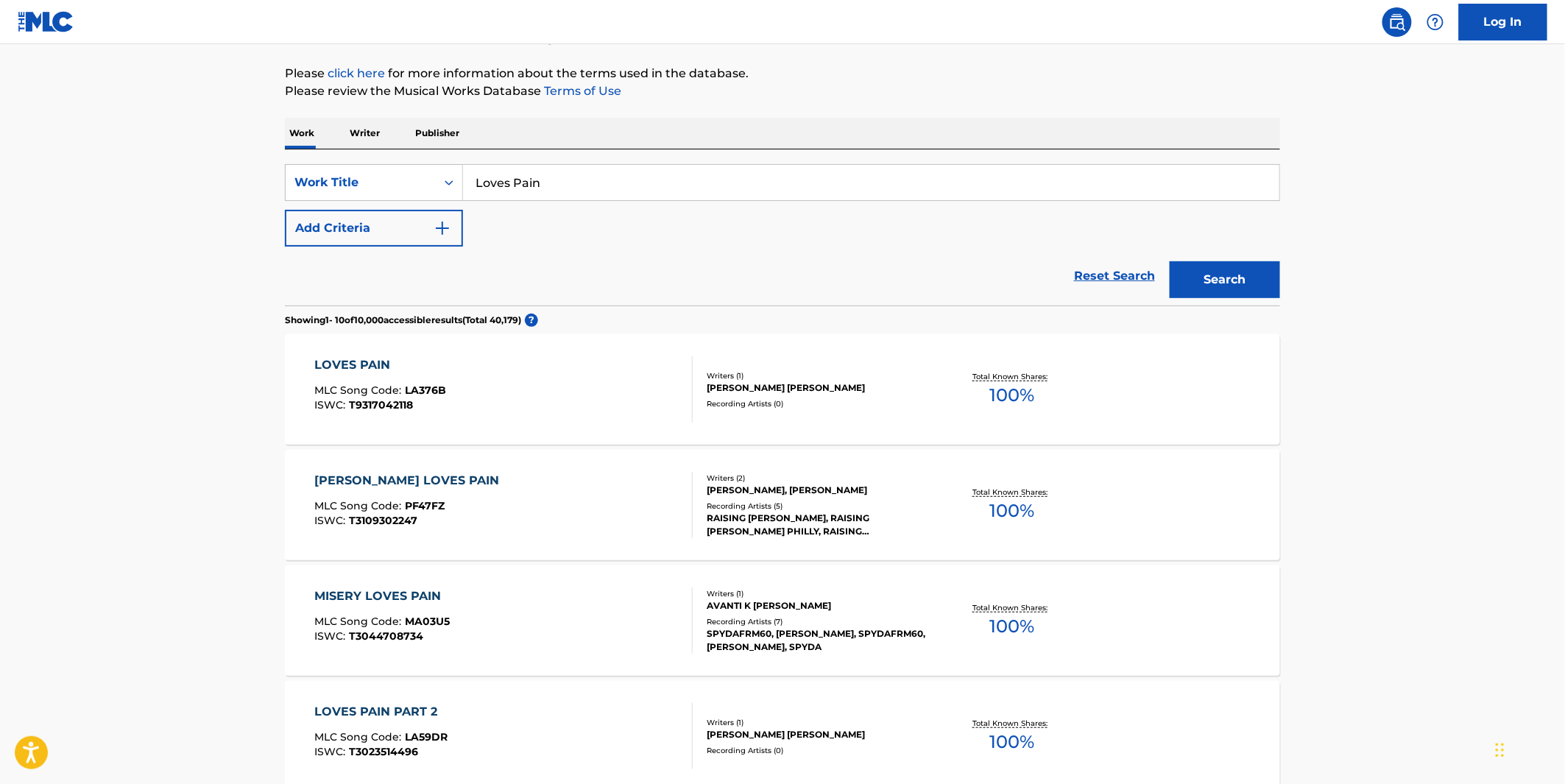
click at [360, 243] on button "Add Criteria" at bounding box center [374, 228] width 178 height 37
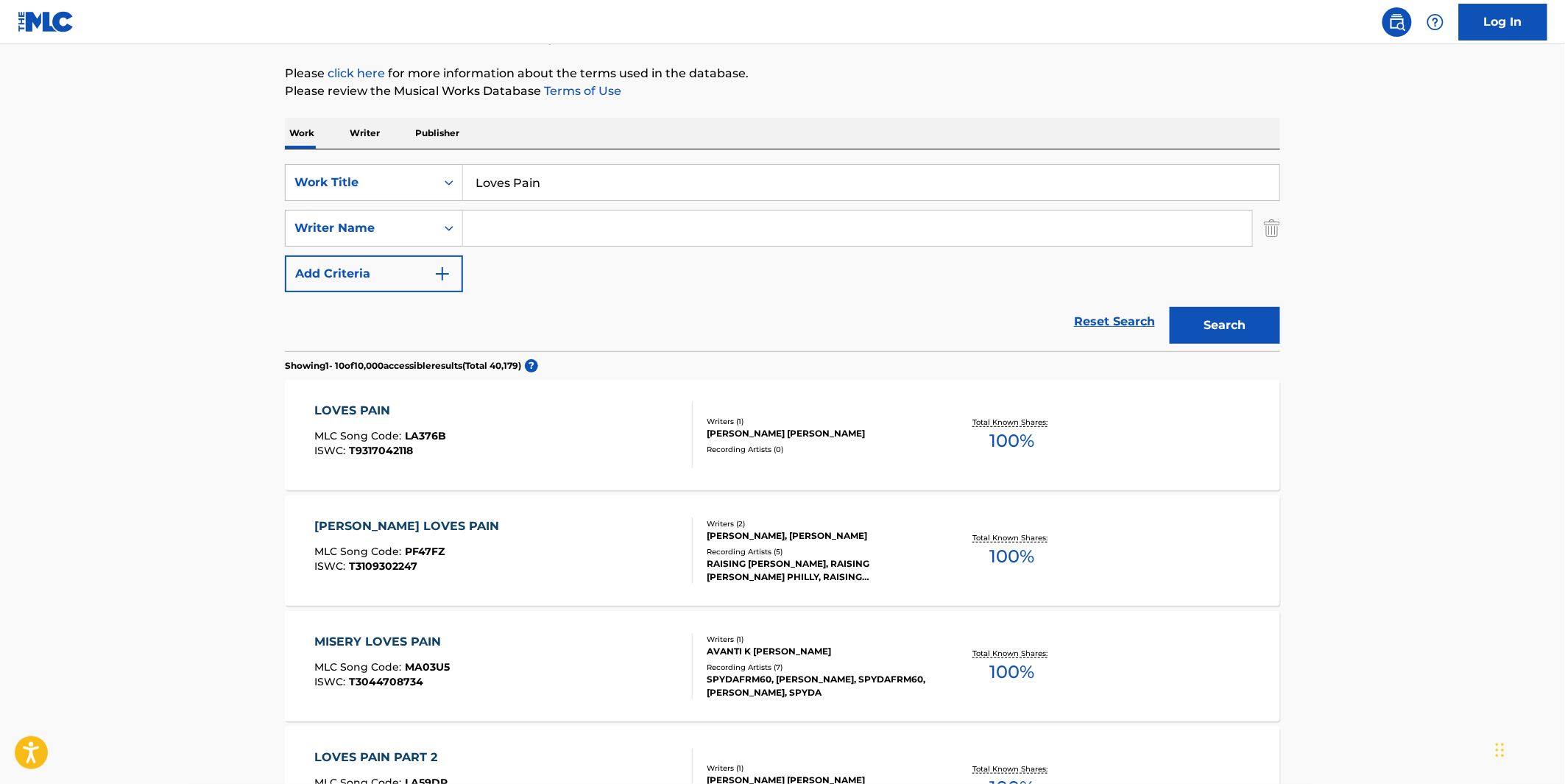
click at [534, 233] on input "Search Form" at bounding box center [858, 228] width 789 height 35
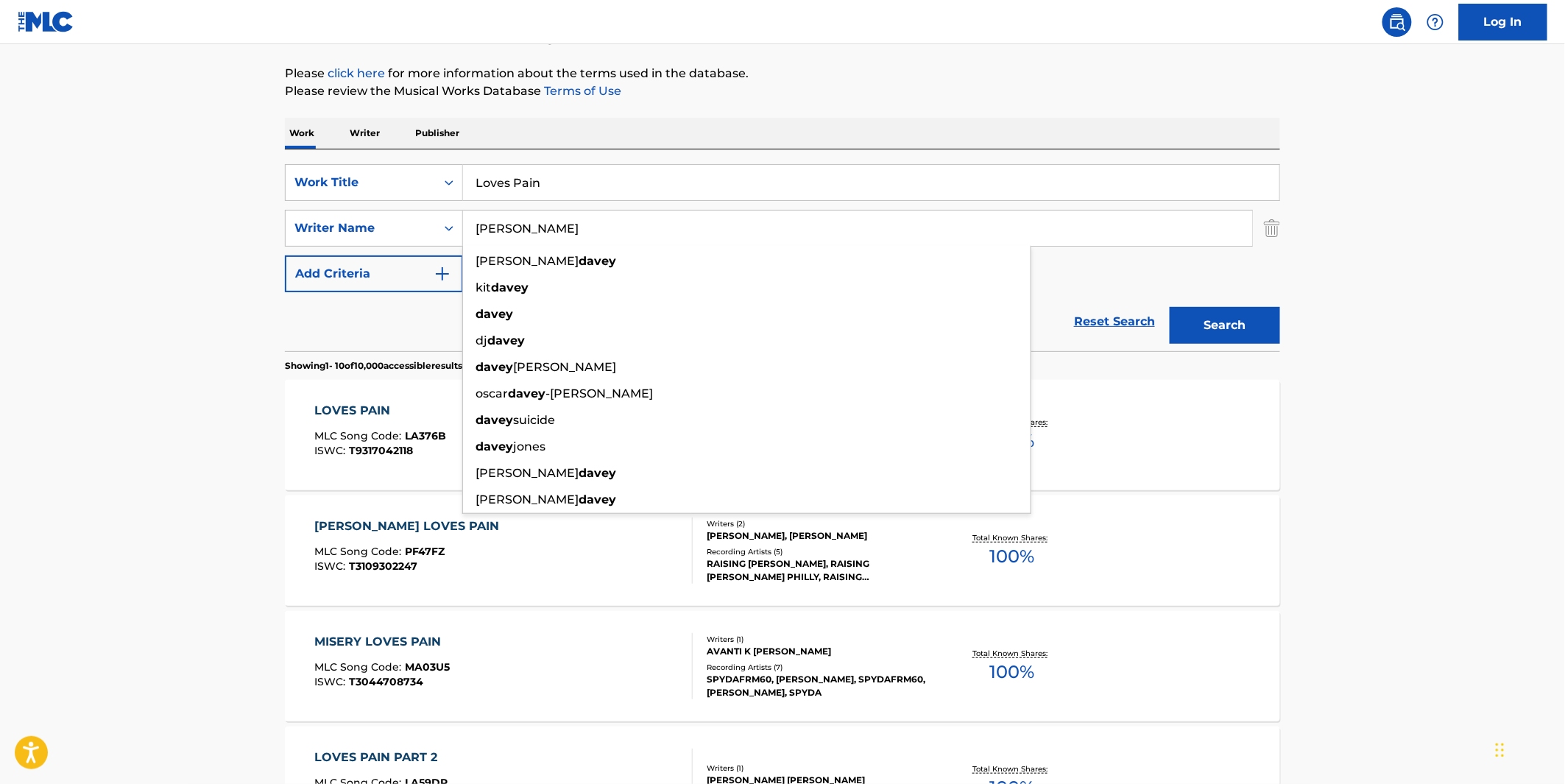
type input "DAVEY"
click at [1170, 307] on button "Search" at bounding box center [1225, 325] width 110 height 37
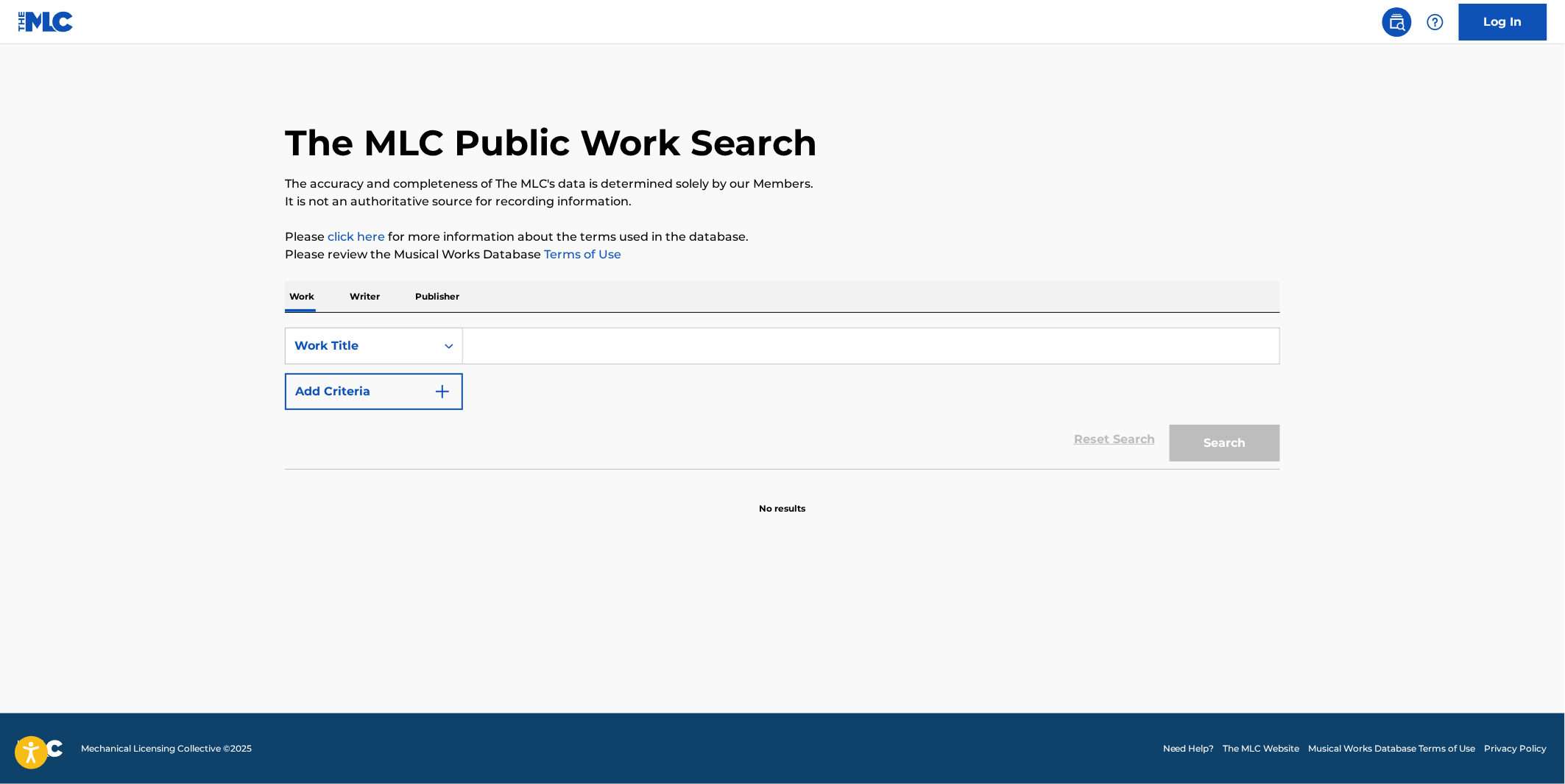
click at [531, 347] on input "Search Form" at bounding box center [872, 346] width 817 height 35
paste input "SONETTO83"
click at [1170, 425] on button "Search" at bounding box center [1225, 443] width 110 height 37
click at [540, 331] on input "SONETTO83" at bounding box center [872, 346] width 817 height 35
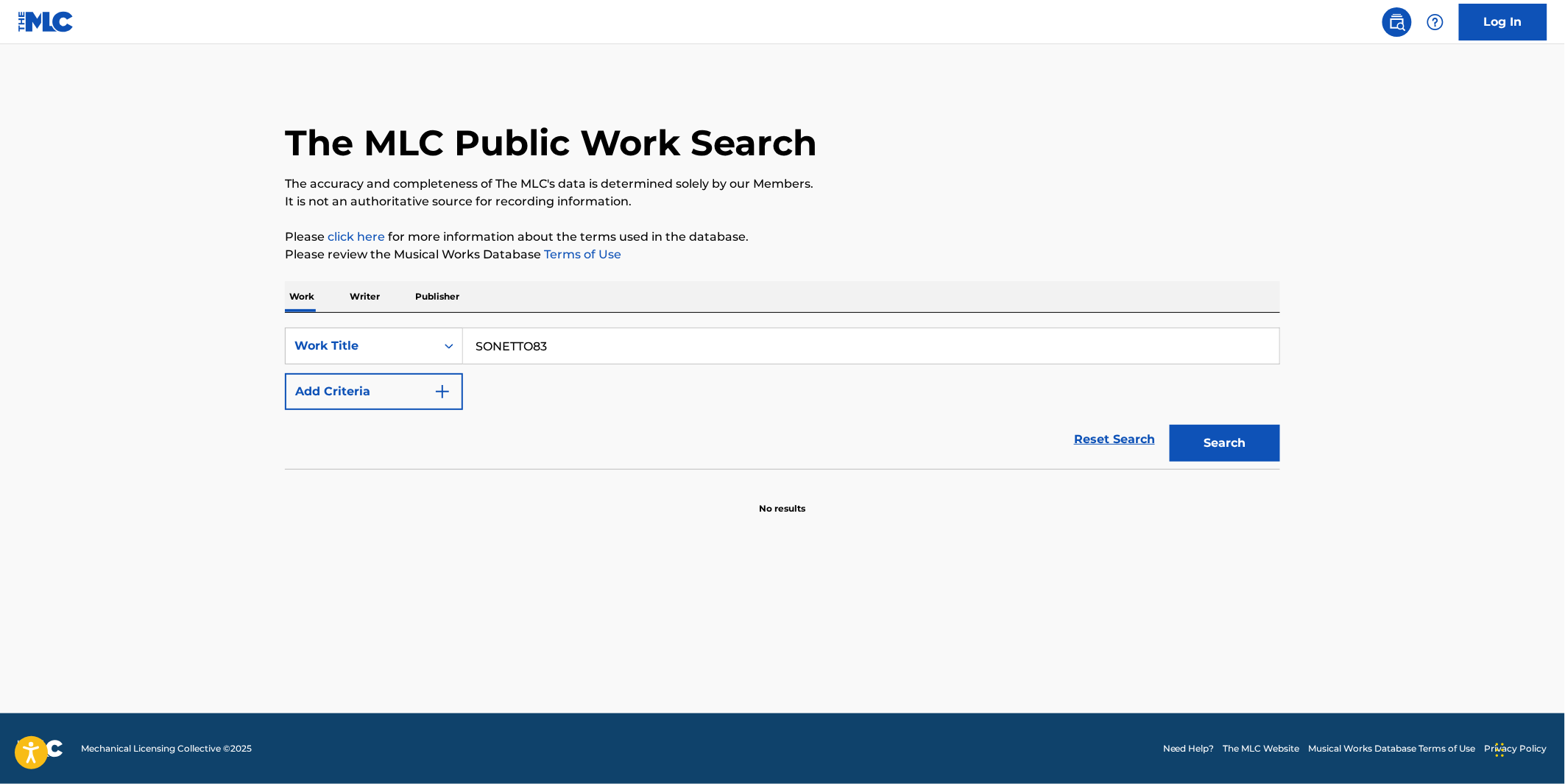
click at [540, 331] on input "SONETTO83" at bounding box center [872, 346] width 817 height 35
paste input "[PERSON_NAME]'s Lullaby"
type input "[PERSON_NAME]'s Lullaby"
click at [1170, 425] on button "Search" at bounding box center [1225, 443] width 110 height 37
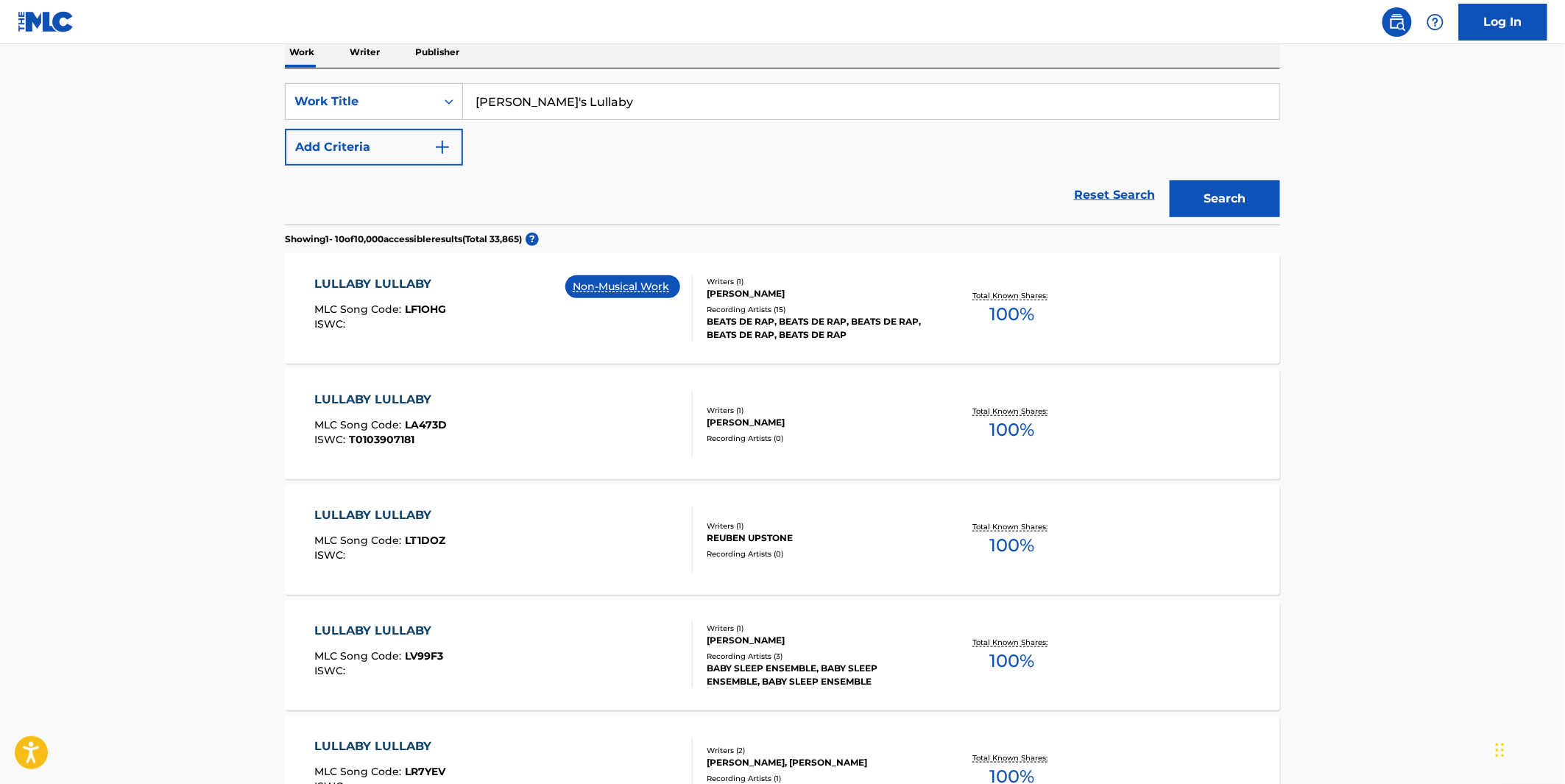
scroll to position [408, 0]
